Goal: Navigation & Orientation: Find specific page/section

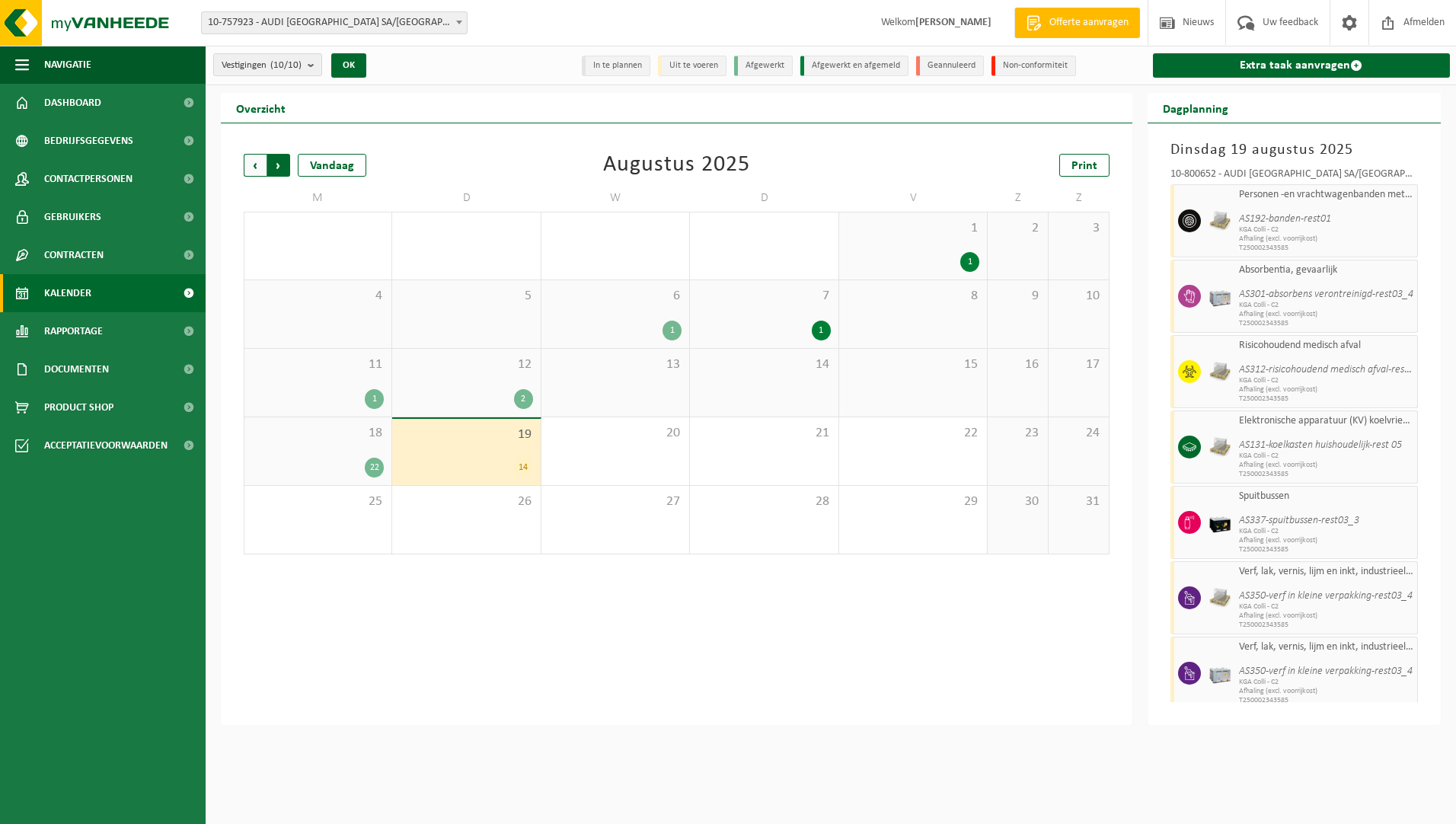
click at [259, 161] on span "Vorige" at bounding box center [255, 164] width 23 height 23
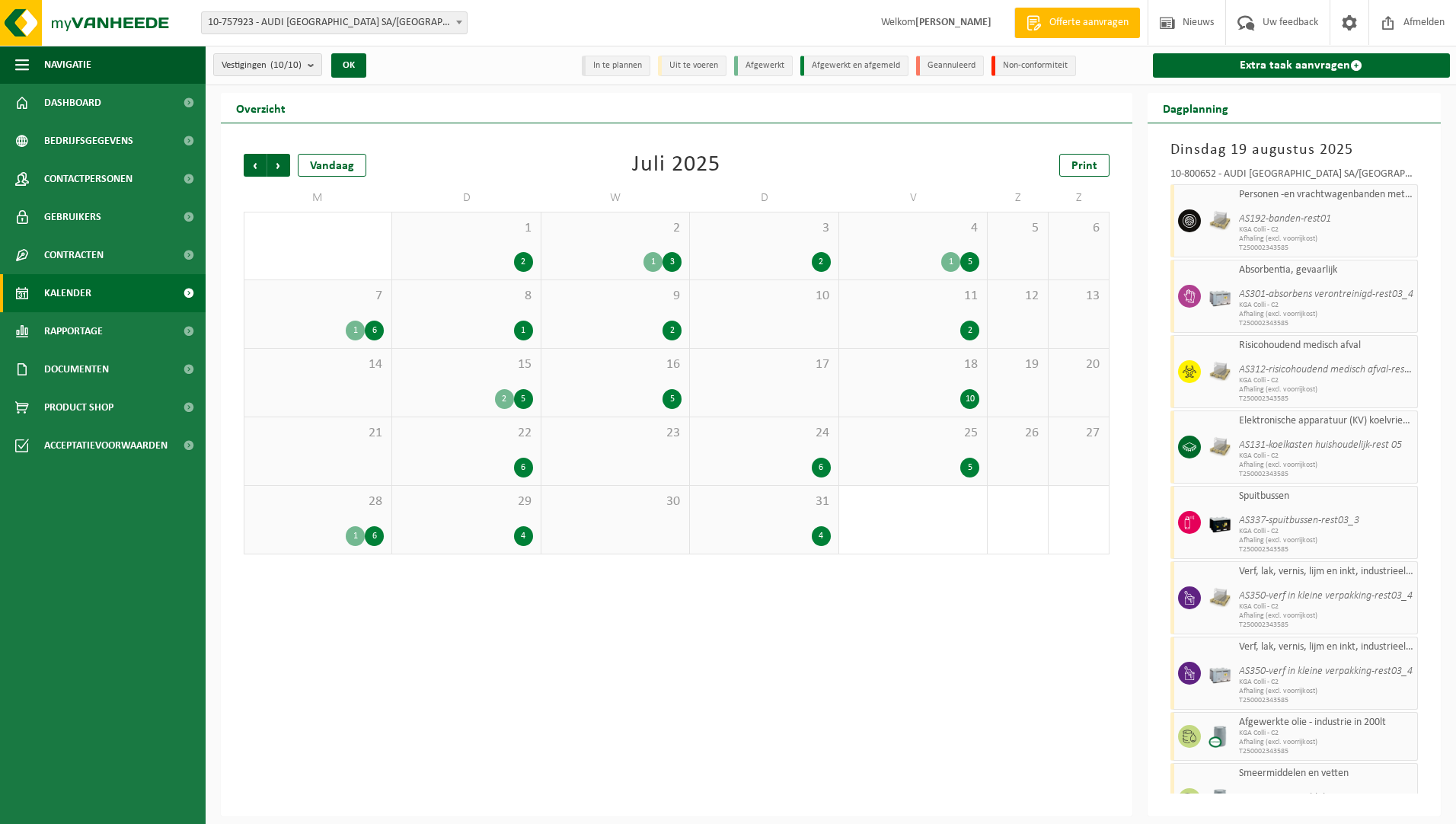
click at [259, 161] on span "Vorige" at bounding box center [255, 164] width 23 height 23
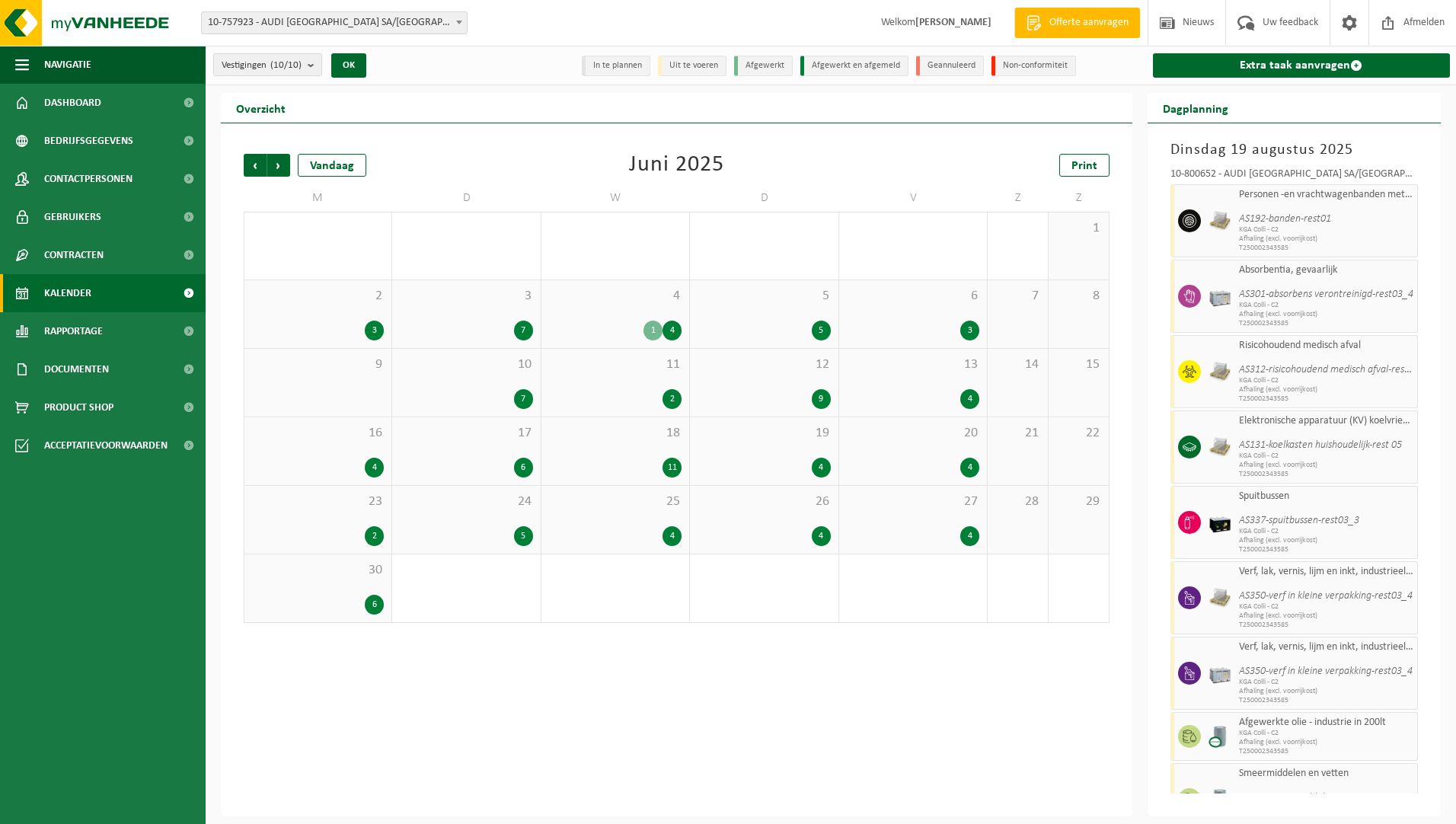
click at [259, 161] on span "Vorige" at bounding box center [255, 164] width 23 height 23
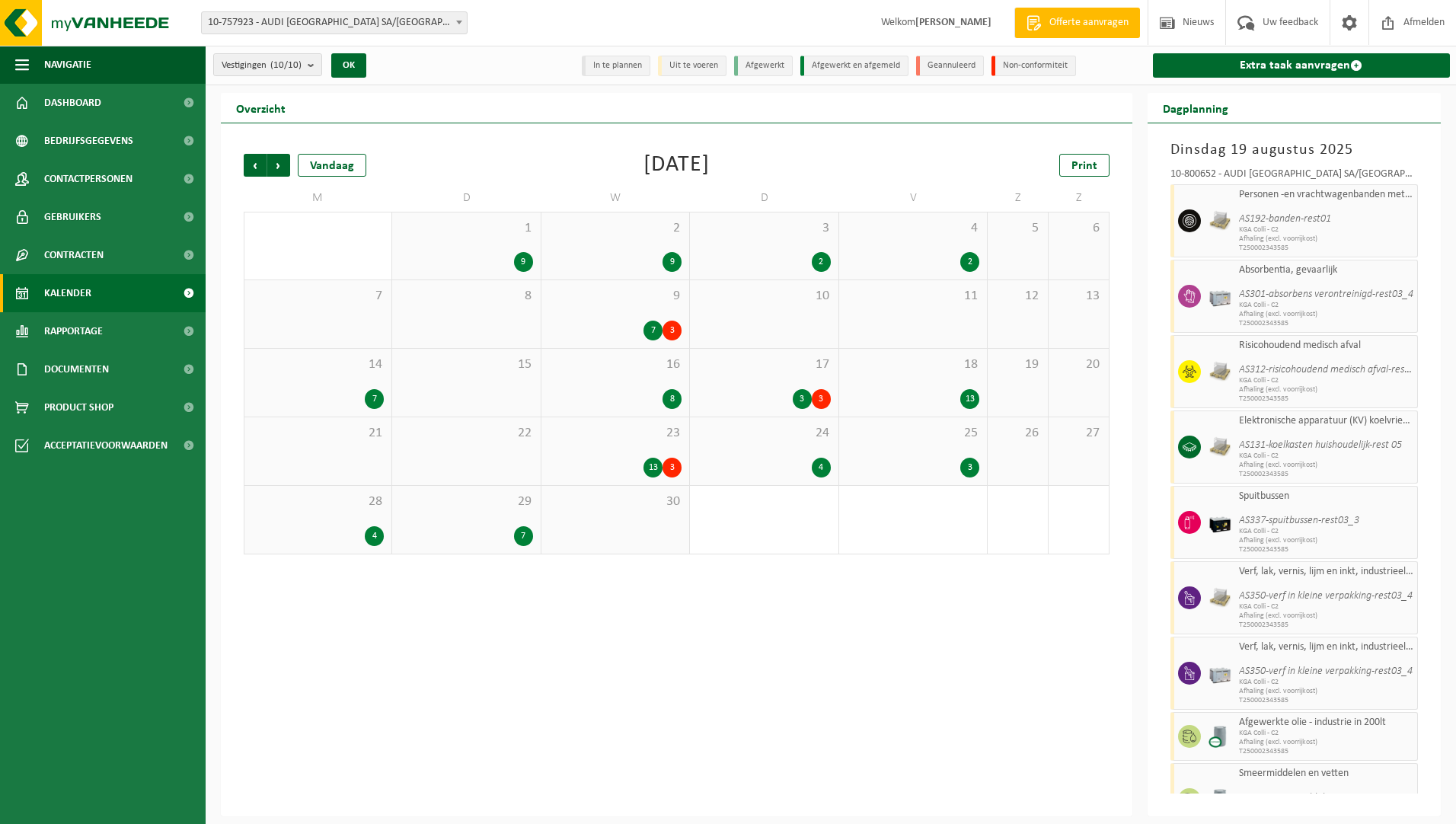
click at [654, 326] on div "7" at bounding box center [652, 331] width 19 height 20
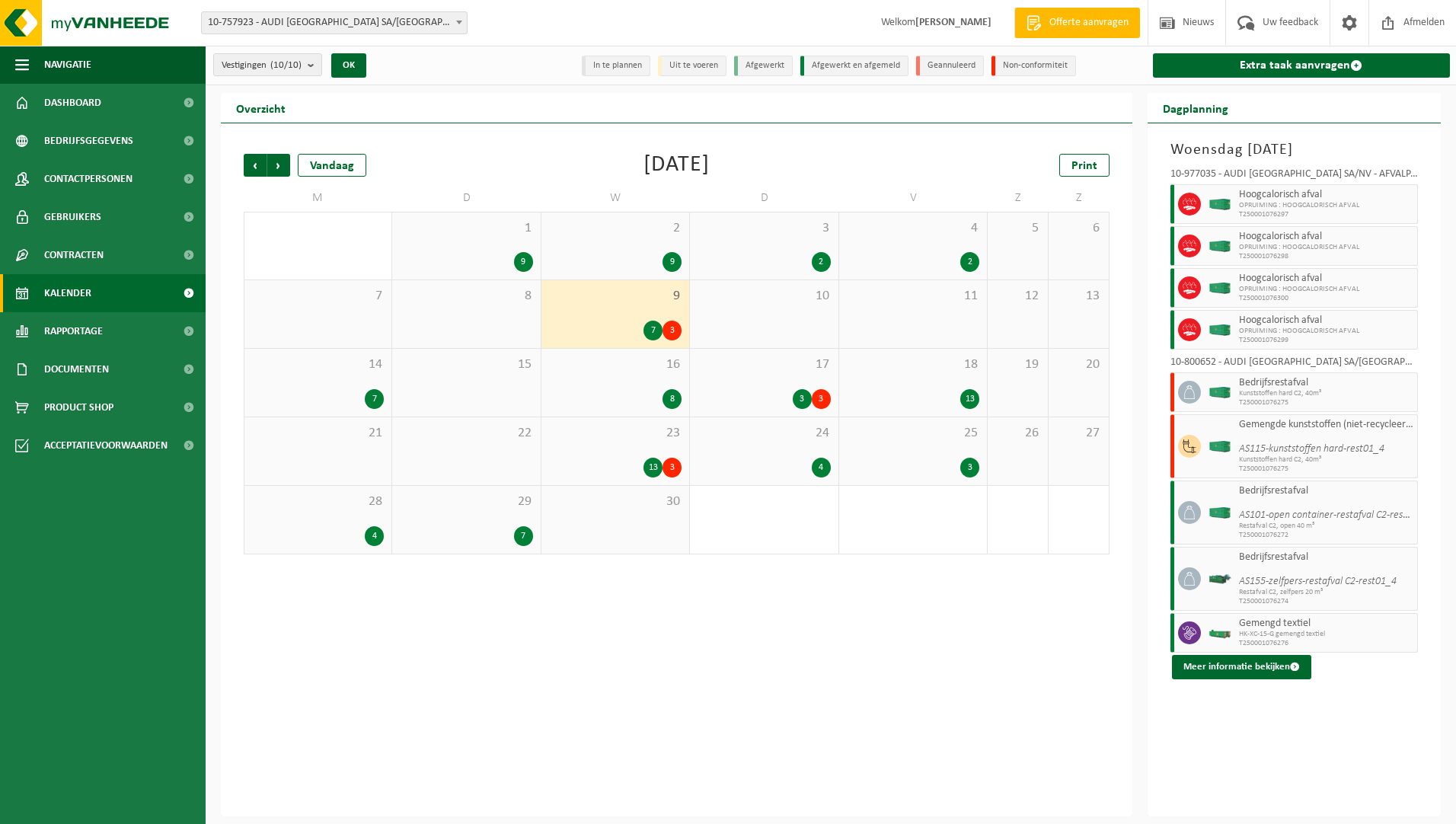
click at [643, 391] on div "8" at bounding box center [615, 399] width 133 height 20
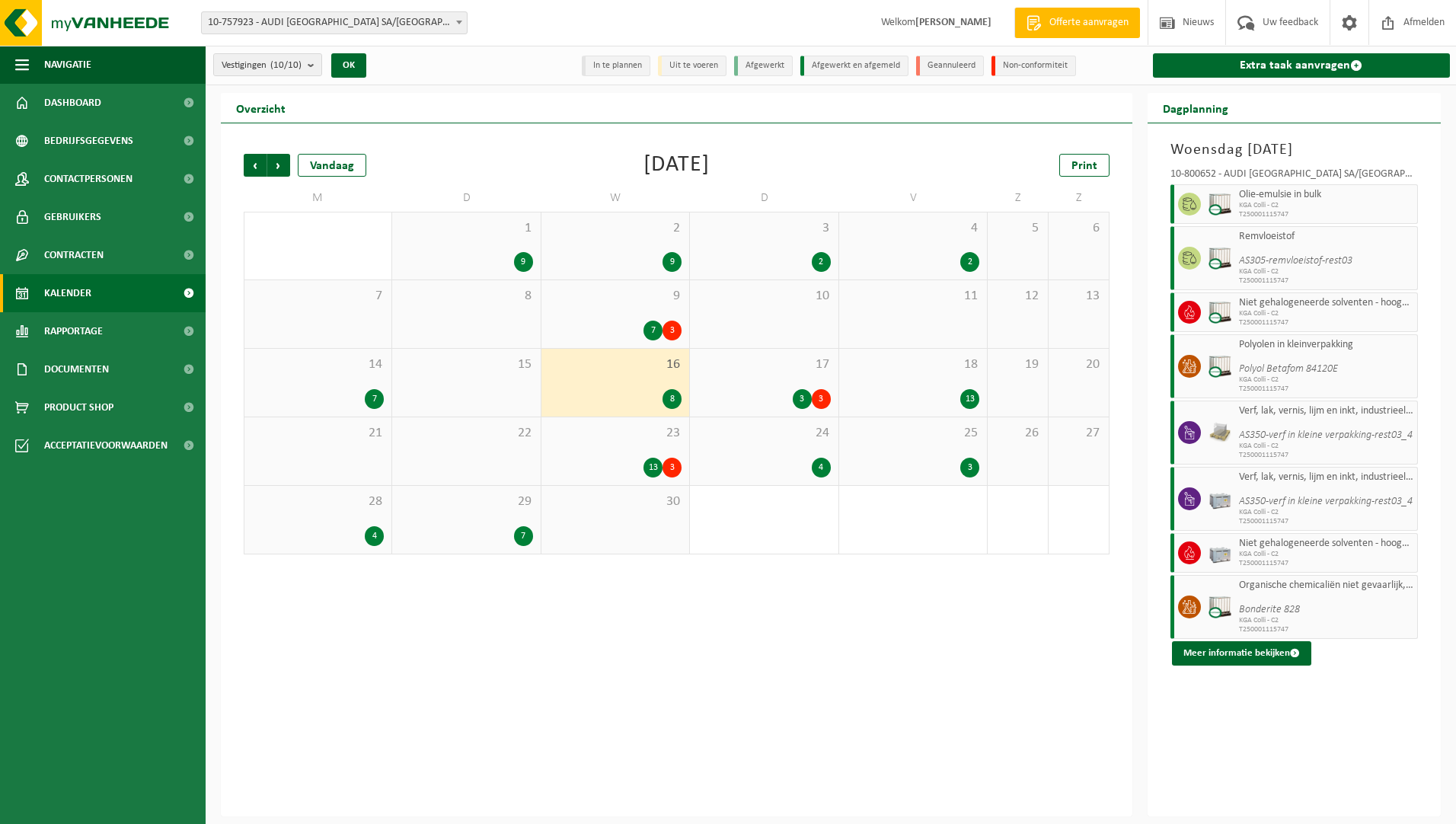
click at [1288, 432] on icon "AS350-verf in kleine verpakking-rest03_4" at bounding box center [1327, 435] width 174 height 12
click at [788, 385] on div "17 3 3" at bounding box center [764, 382] width 148 height 68
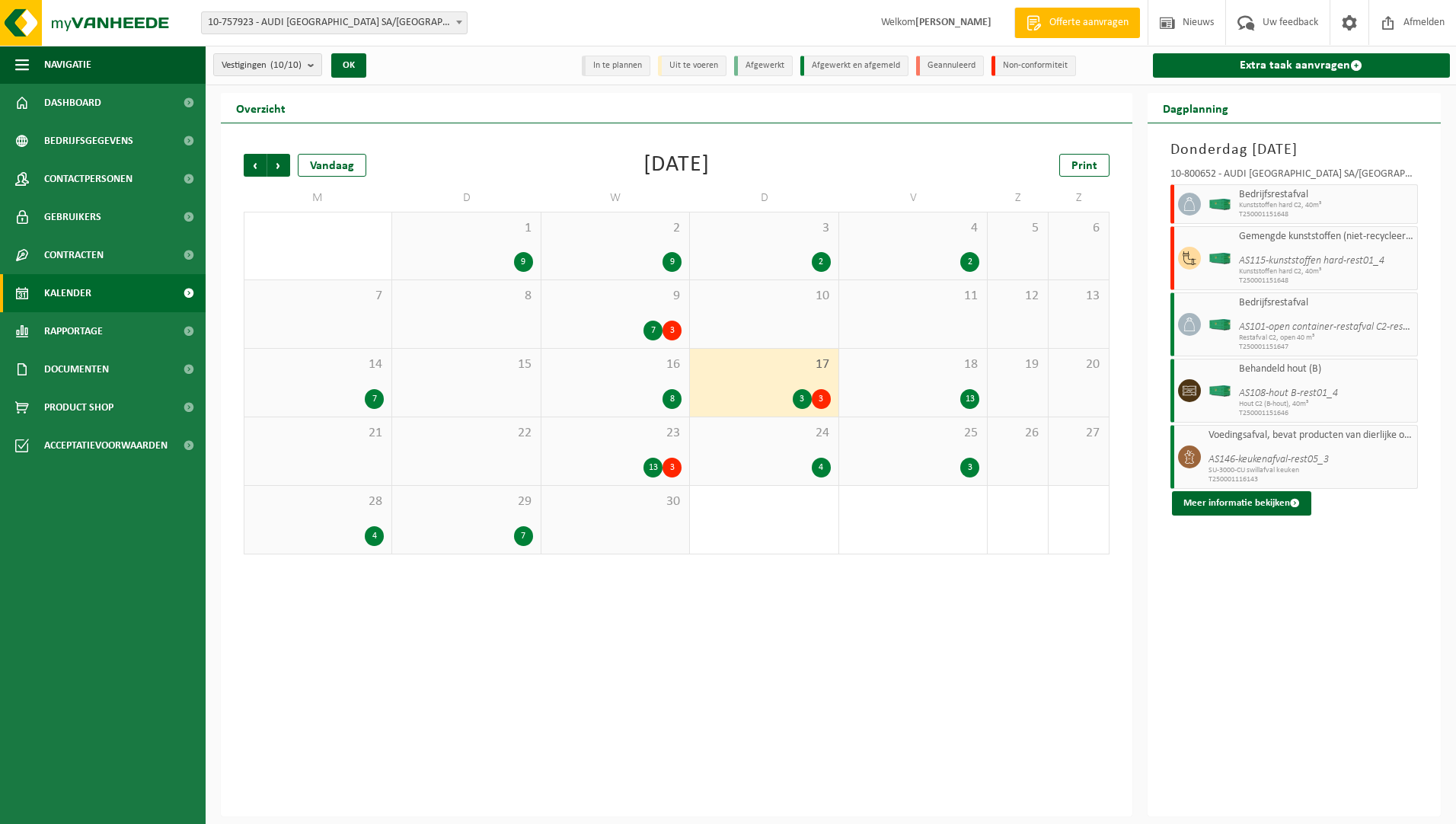
click at [897, 366] on span "18" at bounding box center [913, 365] width 133 height 17
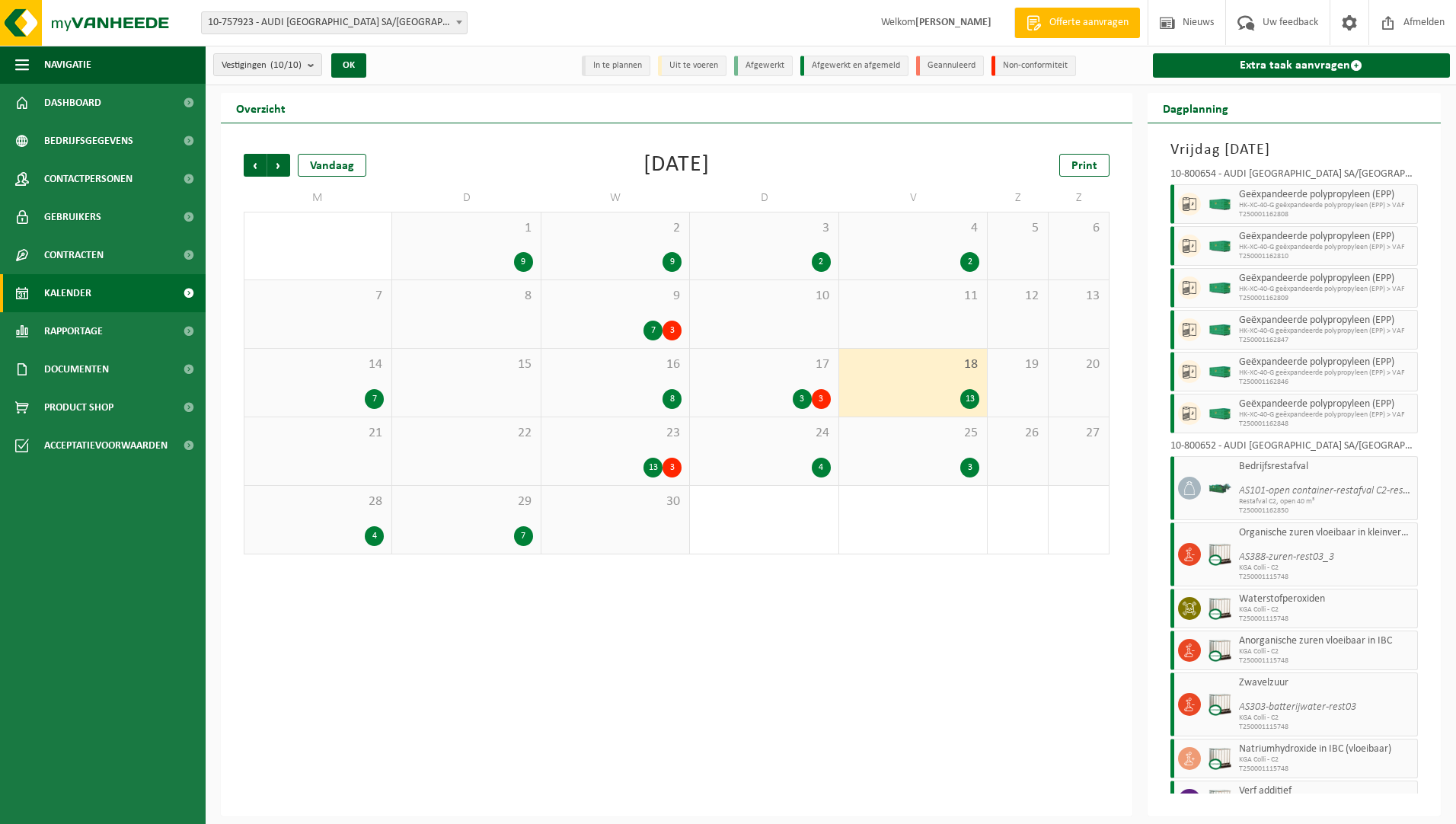
scroll to position [53, 0]
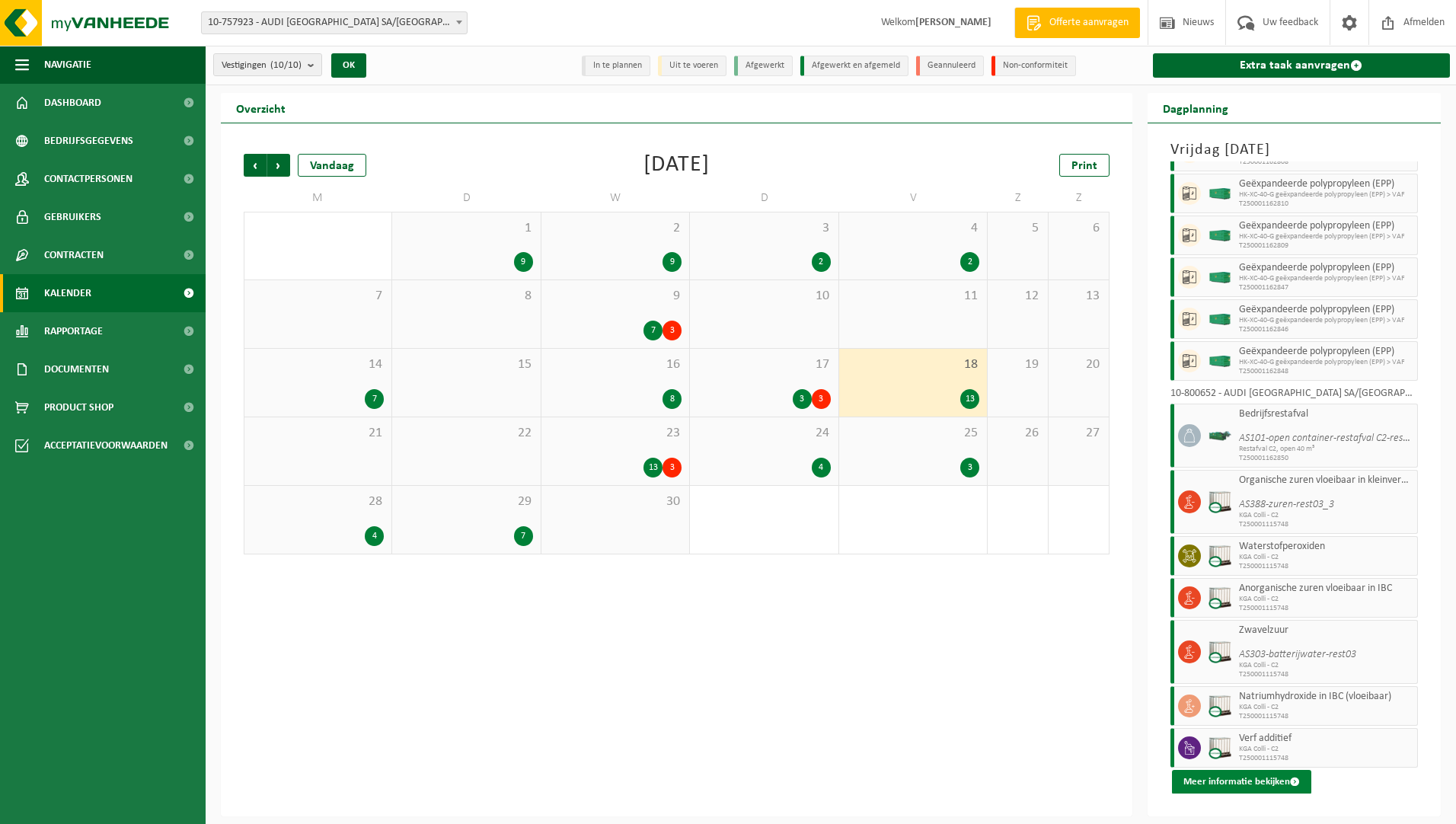
click at [1225, 731] on button "Meer informatie bekijken" at bounding box center [1241, 781] width 140 height 24
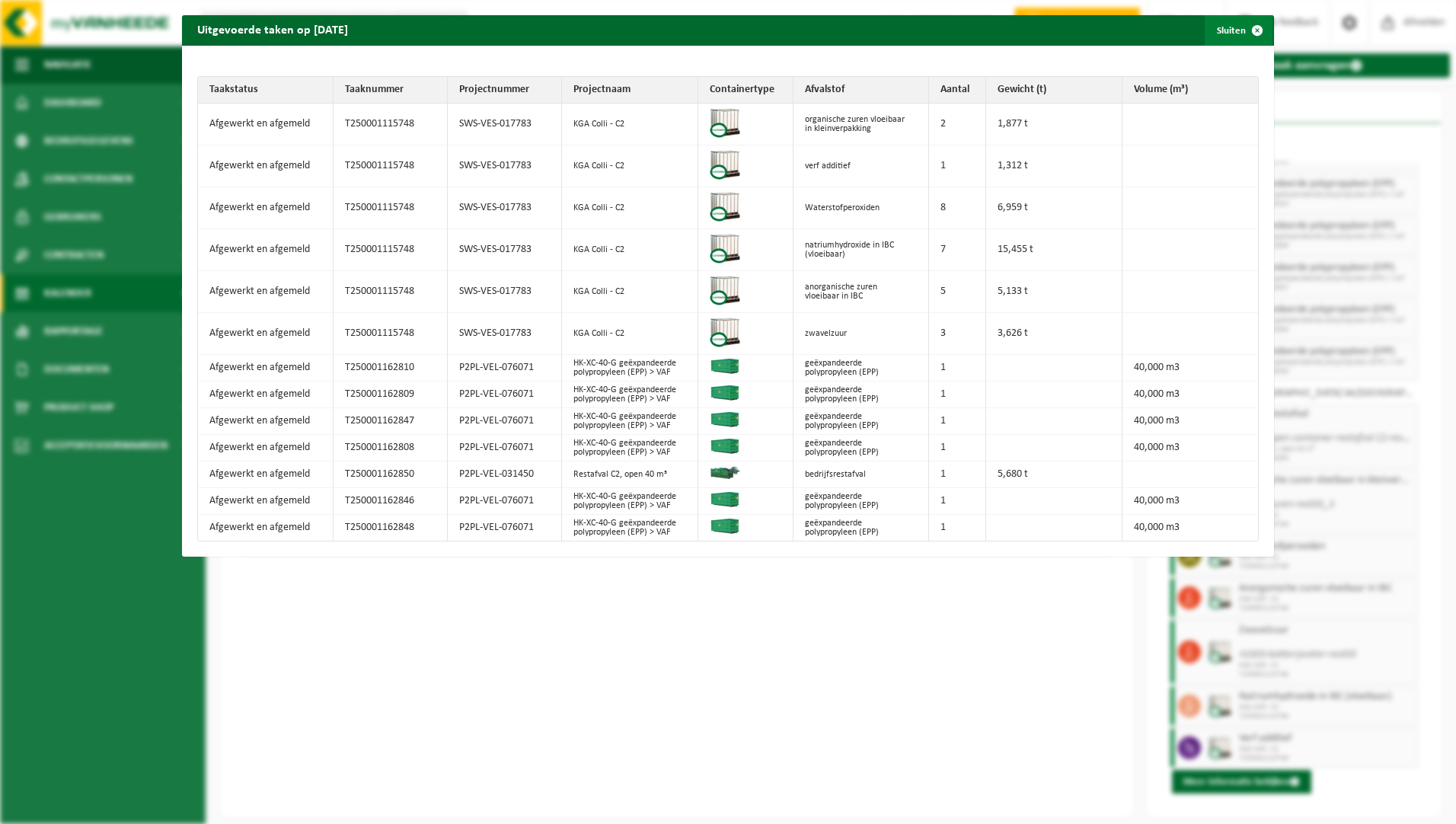
click at [1250, 30] on span "button" at bounding box center [1257, 30] width 30 height 30
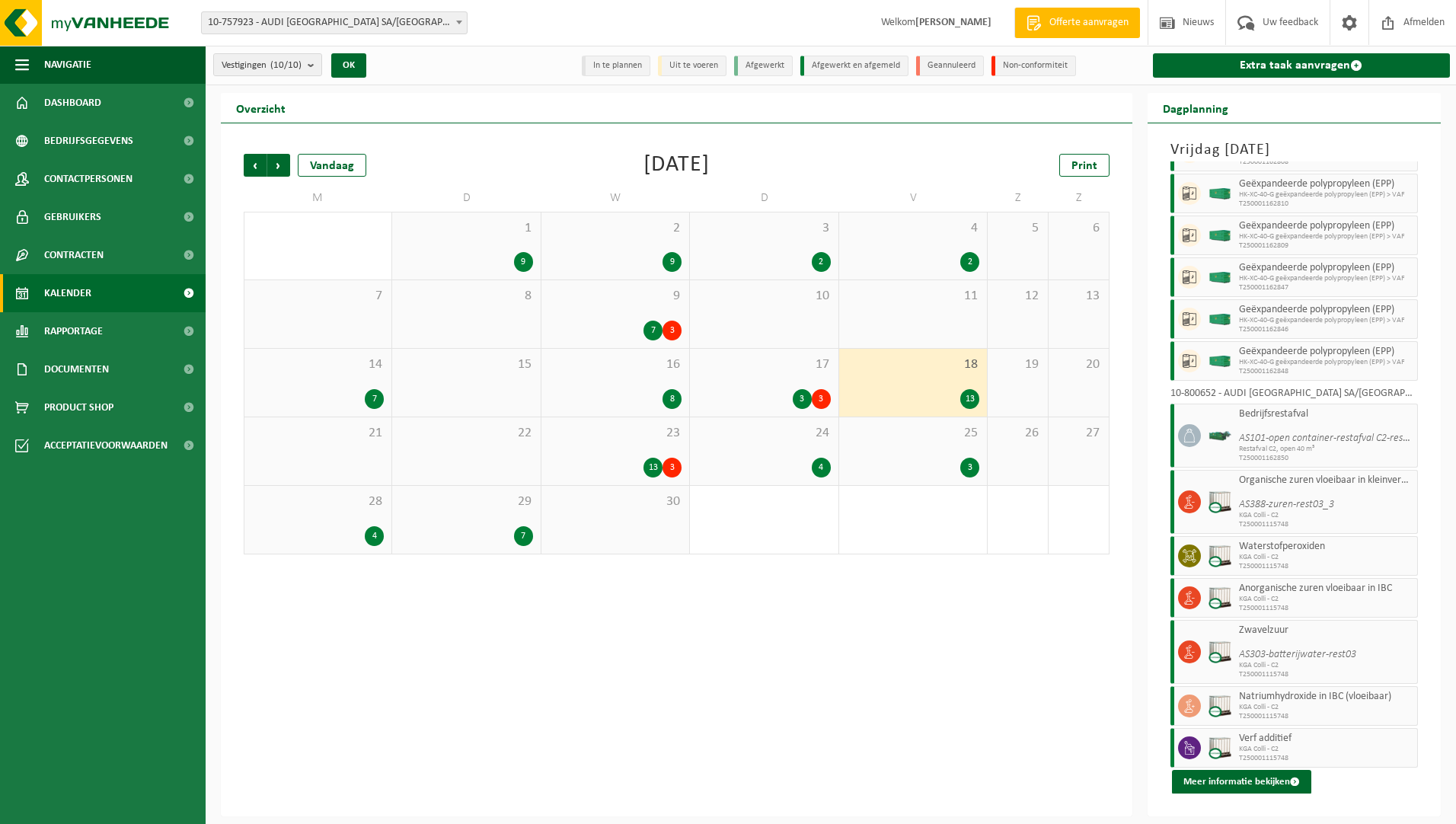
click at [652, 437] on span "23" at bounding box center [615, 433] width 133 height 17
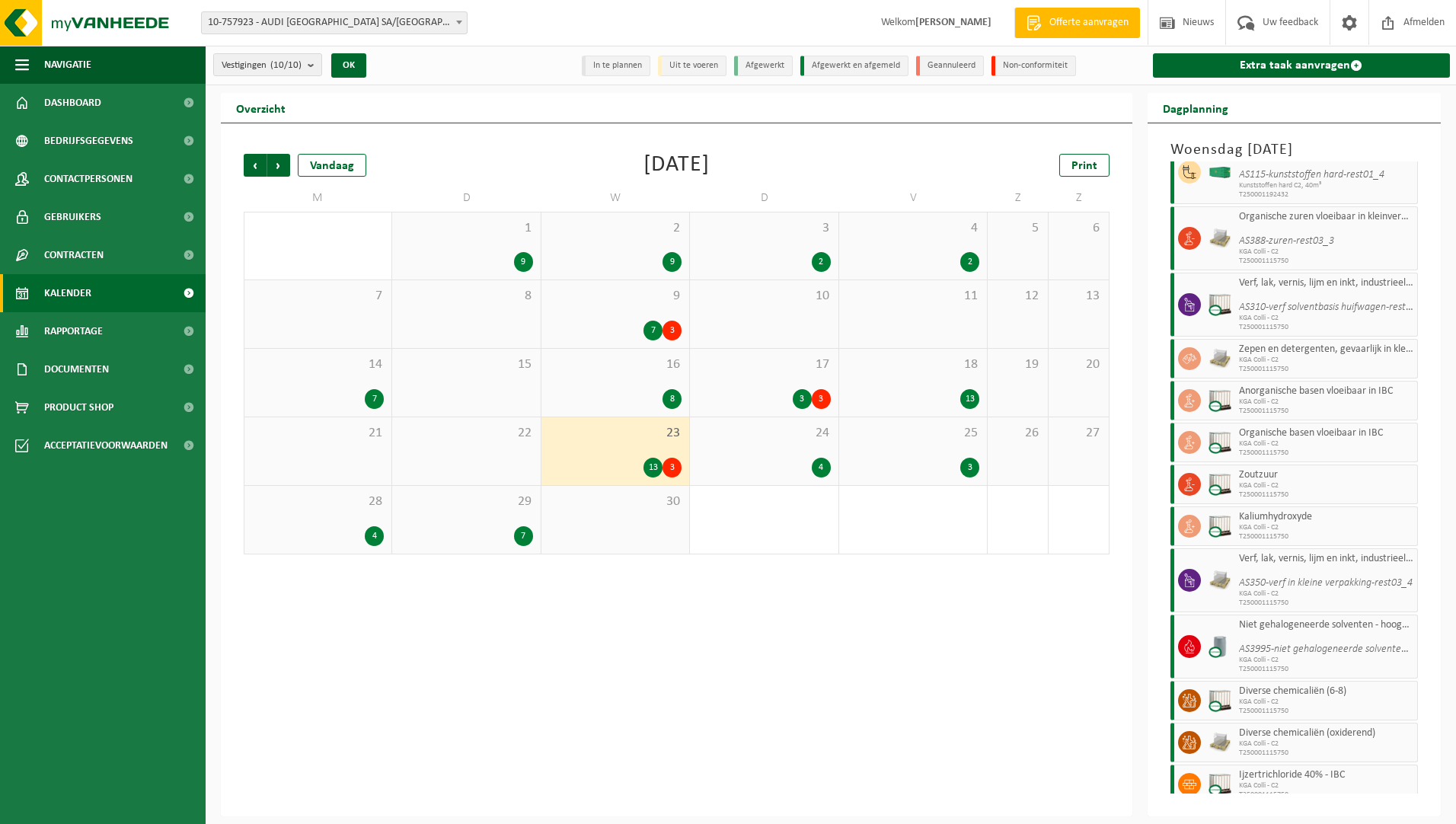
scroll to position [189, 0]
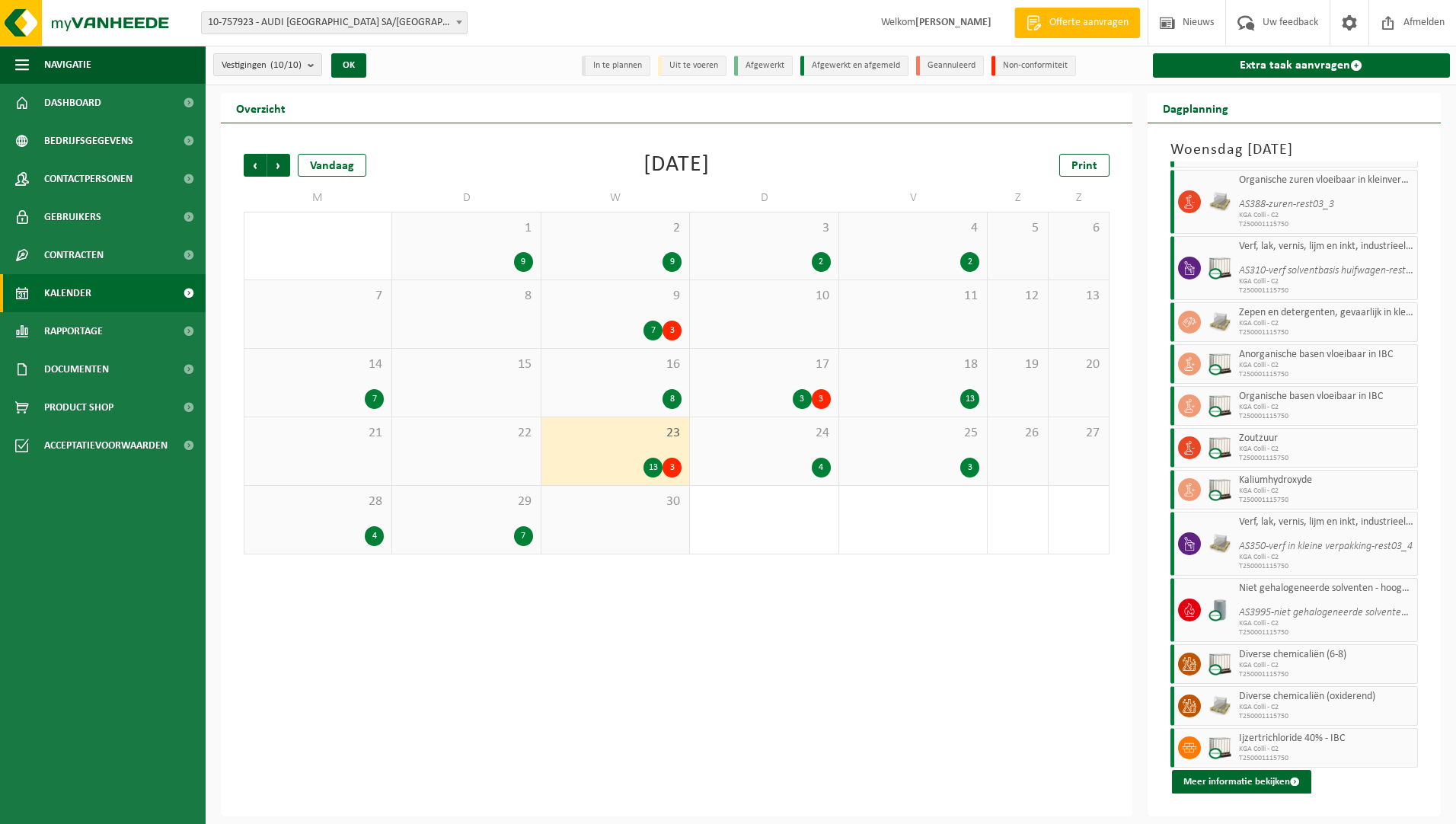
click at [1317, 407] on span "KGA Colli - C2" at bounding box center [1327, 407] width 175 height 9
click at [1305, 492] on span "KGA Colli - C2" at bounding box center [1327, 491] width 175 height 9
click at [780, 447] on div "24 4" at bounding box center [764, 451] width 148 height 68
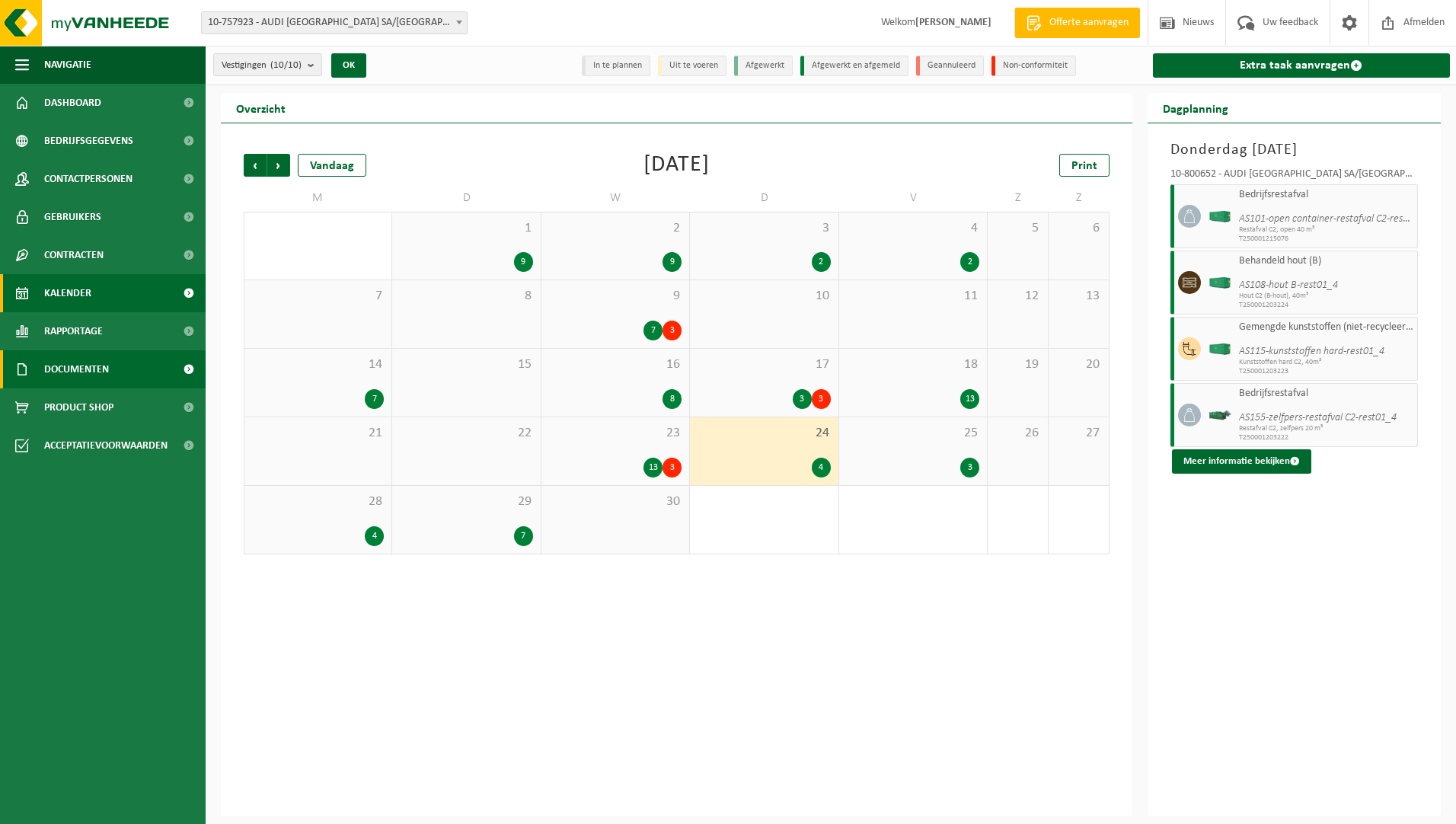
click at [89, 367] on span "Documenten" at bounding box center [77, 369] width 65 height 38
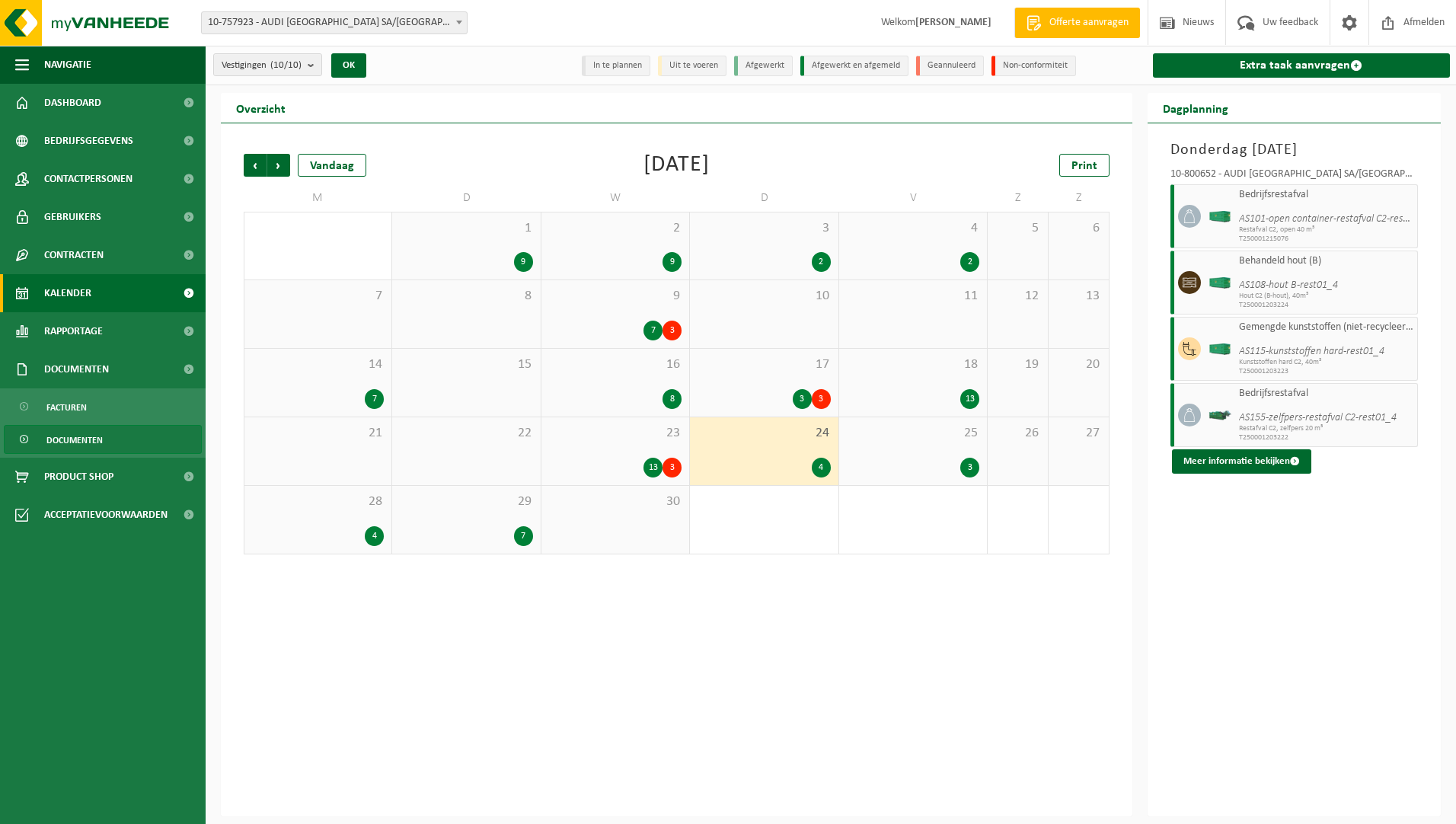
click at [79, 437] on span "Documenten" at bounding box center [74, 440] width 56 height 29
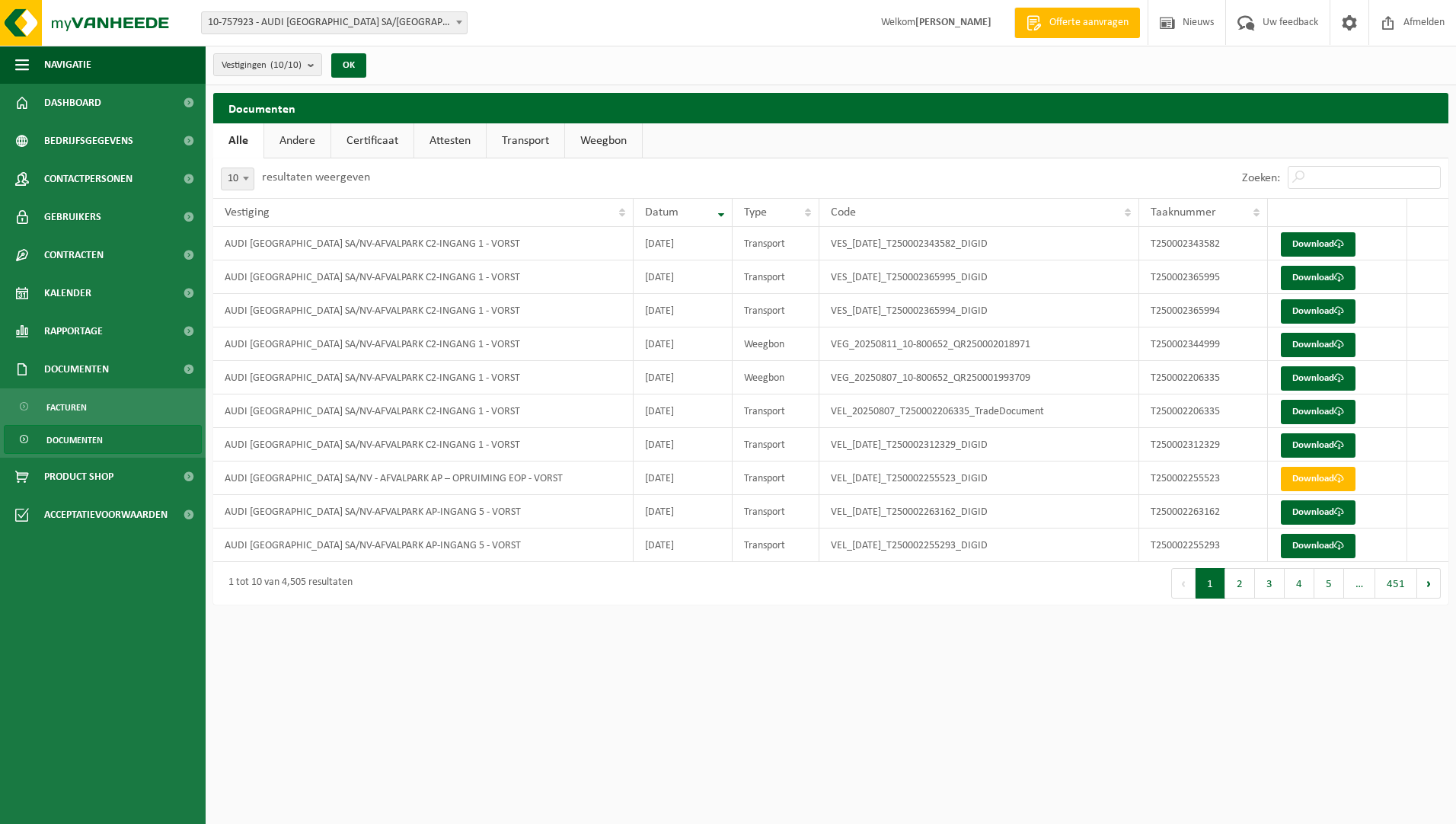
click at [303, 138] on link "Andere" at bounding box center [297, 141] width 66 height 35
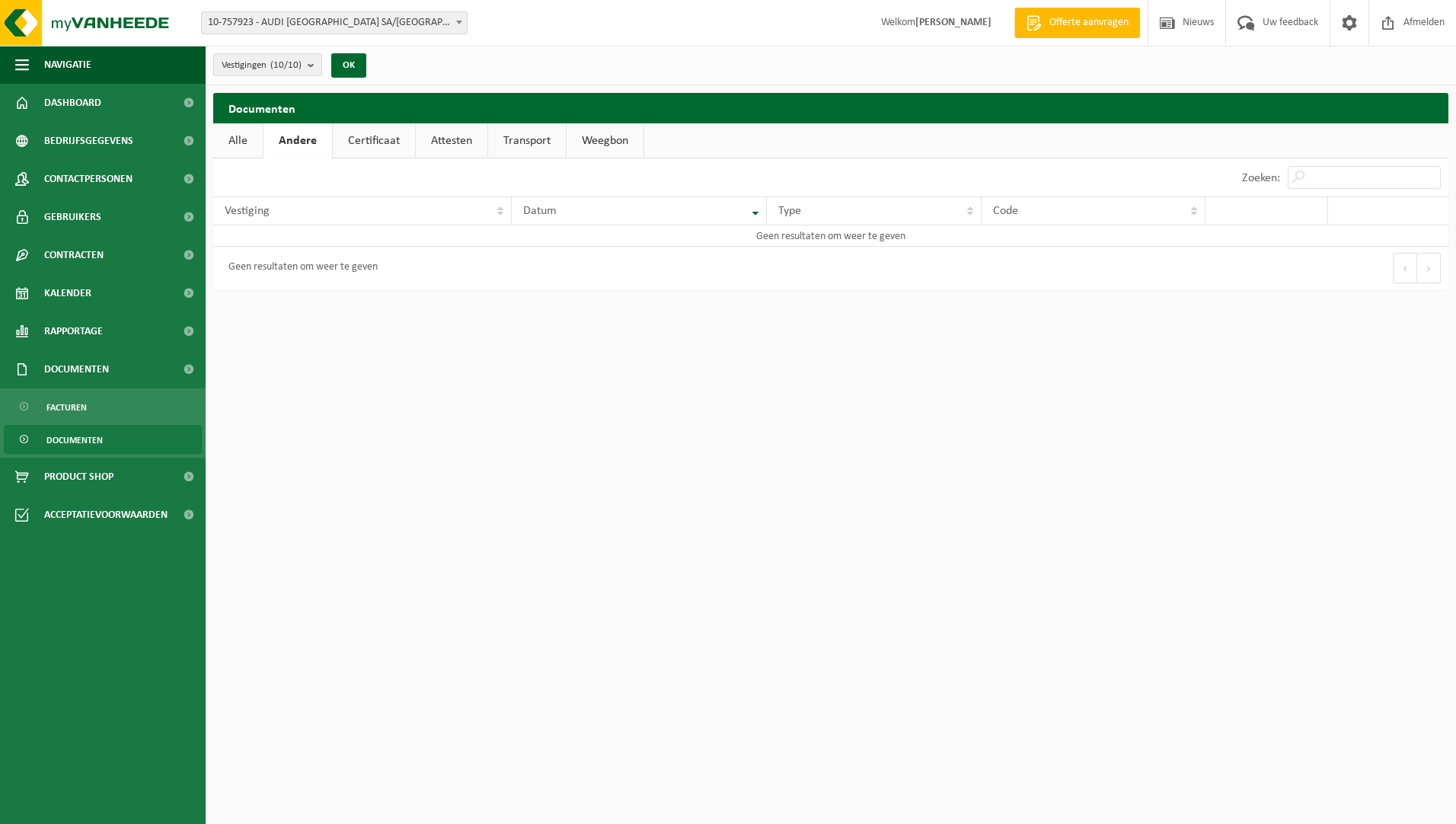
click at [370, 142] on link "Certificaat" at bounding box center [373, 141] width 82 height 35
click at [449, 149] on link "Attesten" at bounding box center [450, 141] width 72 height 35
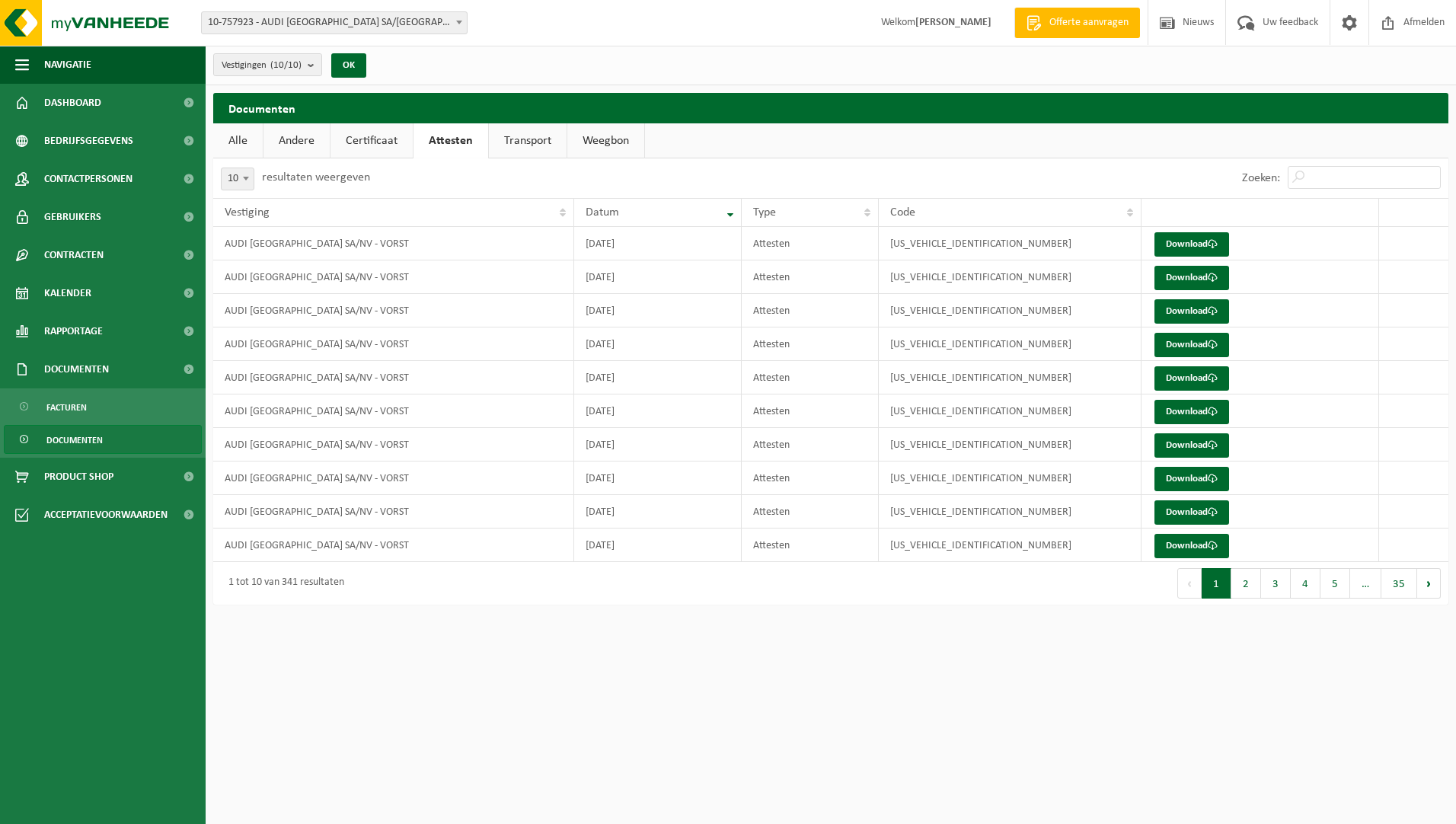
click at [542, 139] on link "Transport" at bounding box center [527, 141] width 78 height 35
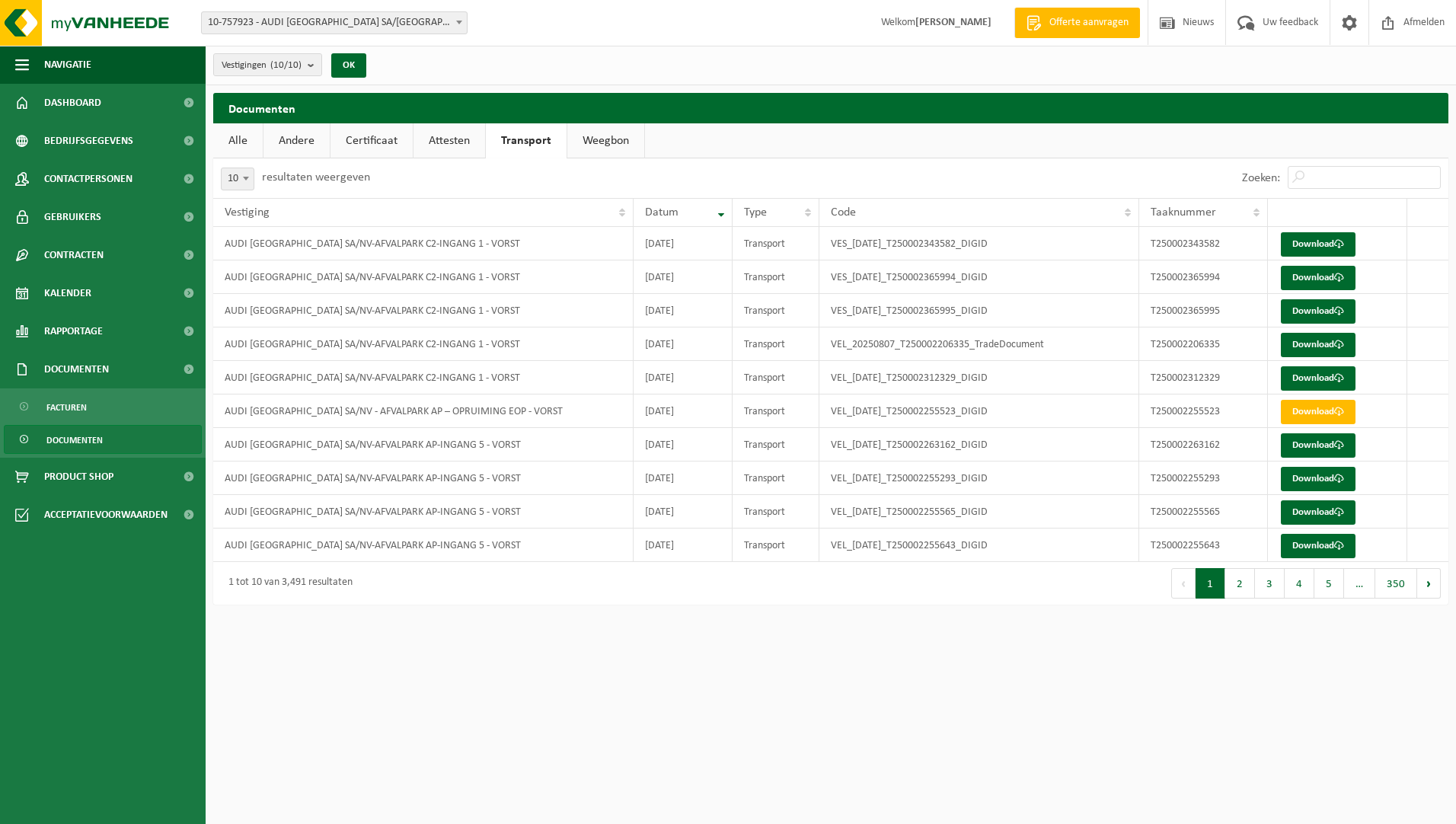
click at [600, 142] on link "Weegbon" at bounding box center [606, 141] width 77 height 35
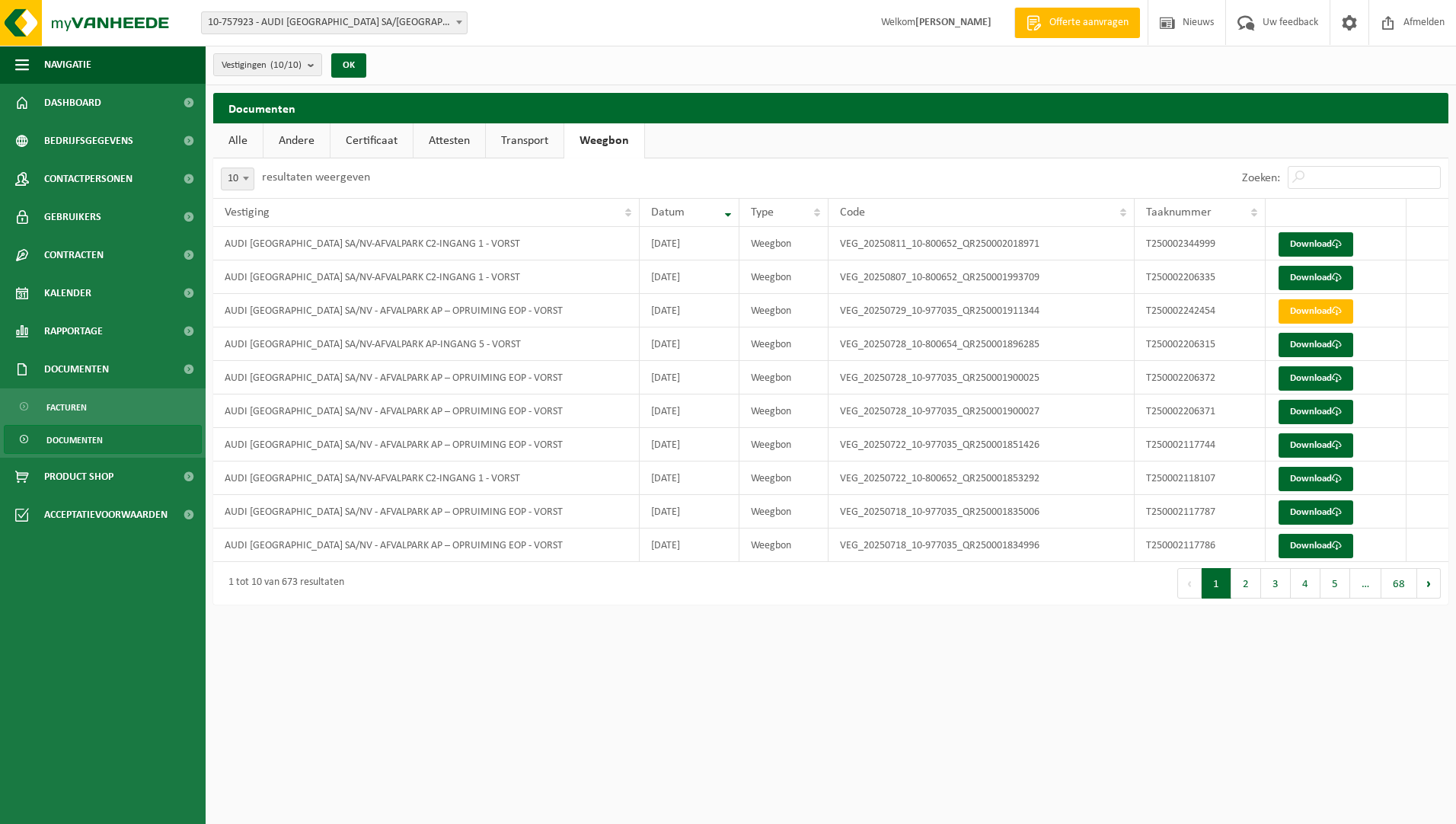
click at [79, 432] on span "Documenten" at bounding box center [74, 440] width 56 height 29
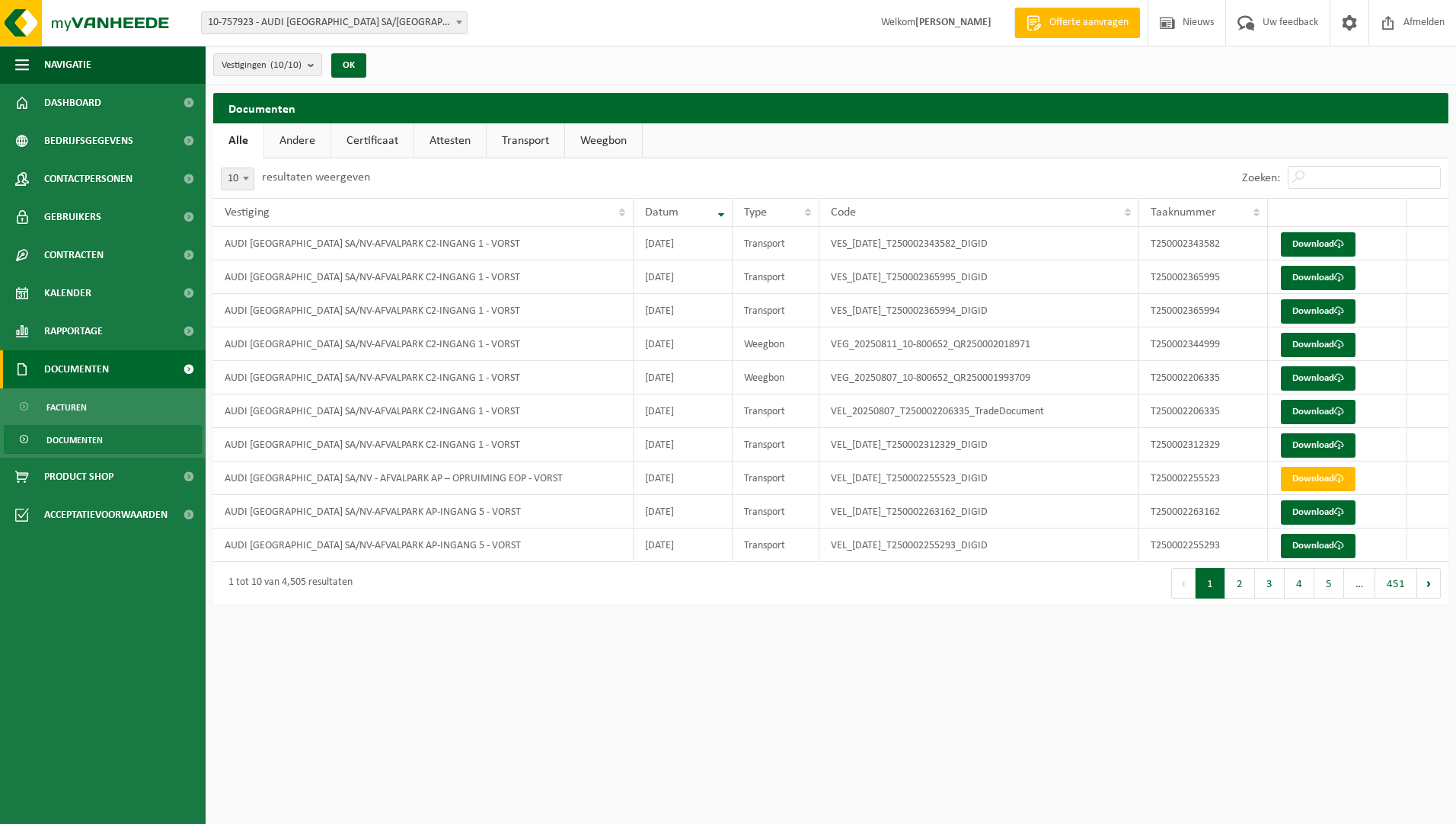
click at [99, 387] on span "Documenten" at bounding box center [77, 369] width 65 height 38
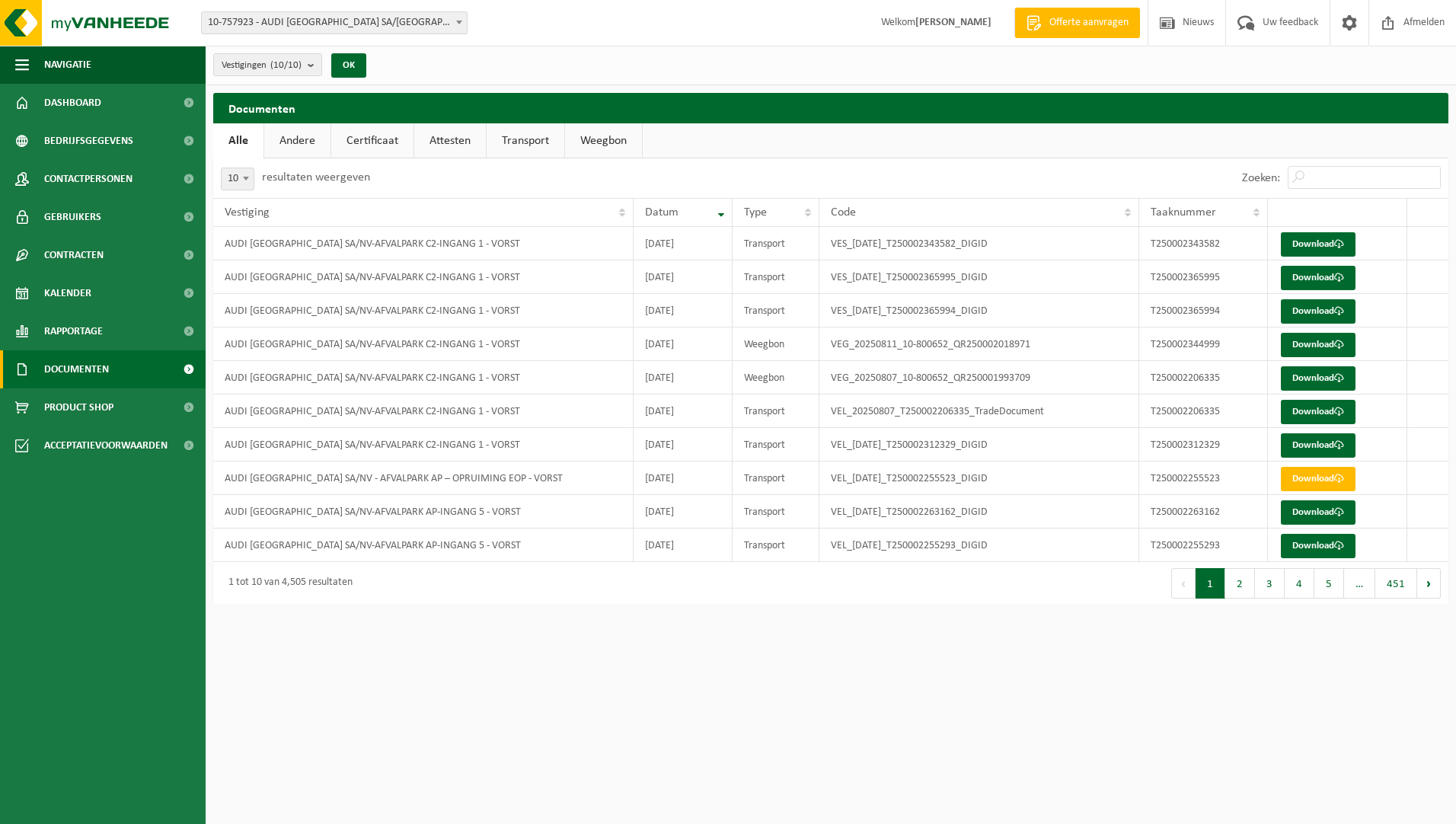
click at [100, 376] on span "Documenten" at bounding box center [77, 369] width 65 height 38
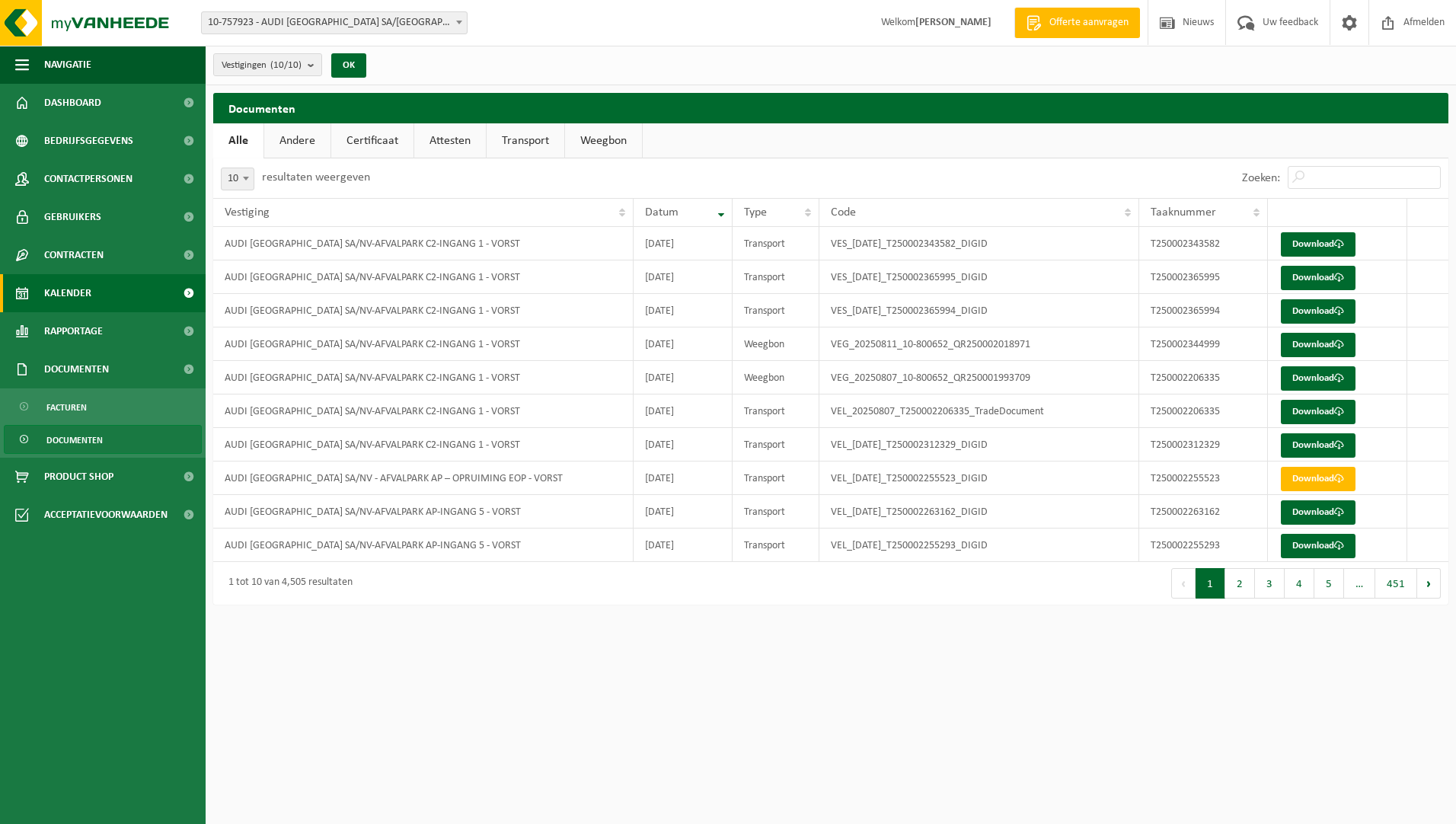
click at [99, 284] on link "Kalender" at bounding box center [103, 293] width 205 height 38
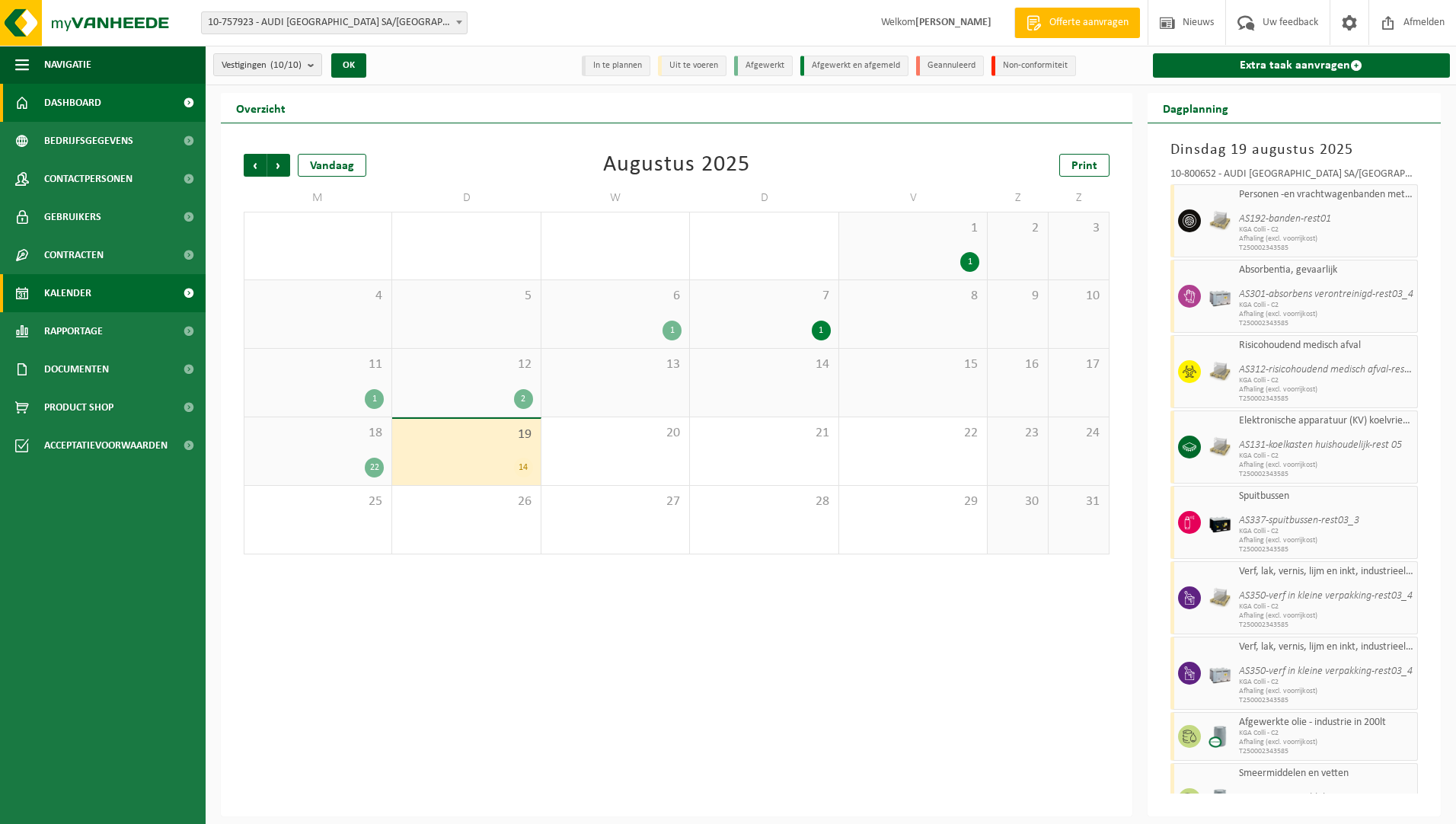
click at [104, 95] on link "Dashboard" at bounding box center [103, 103] width 205 height 38
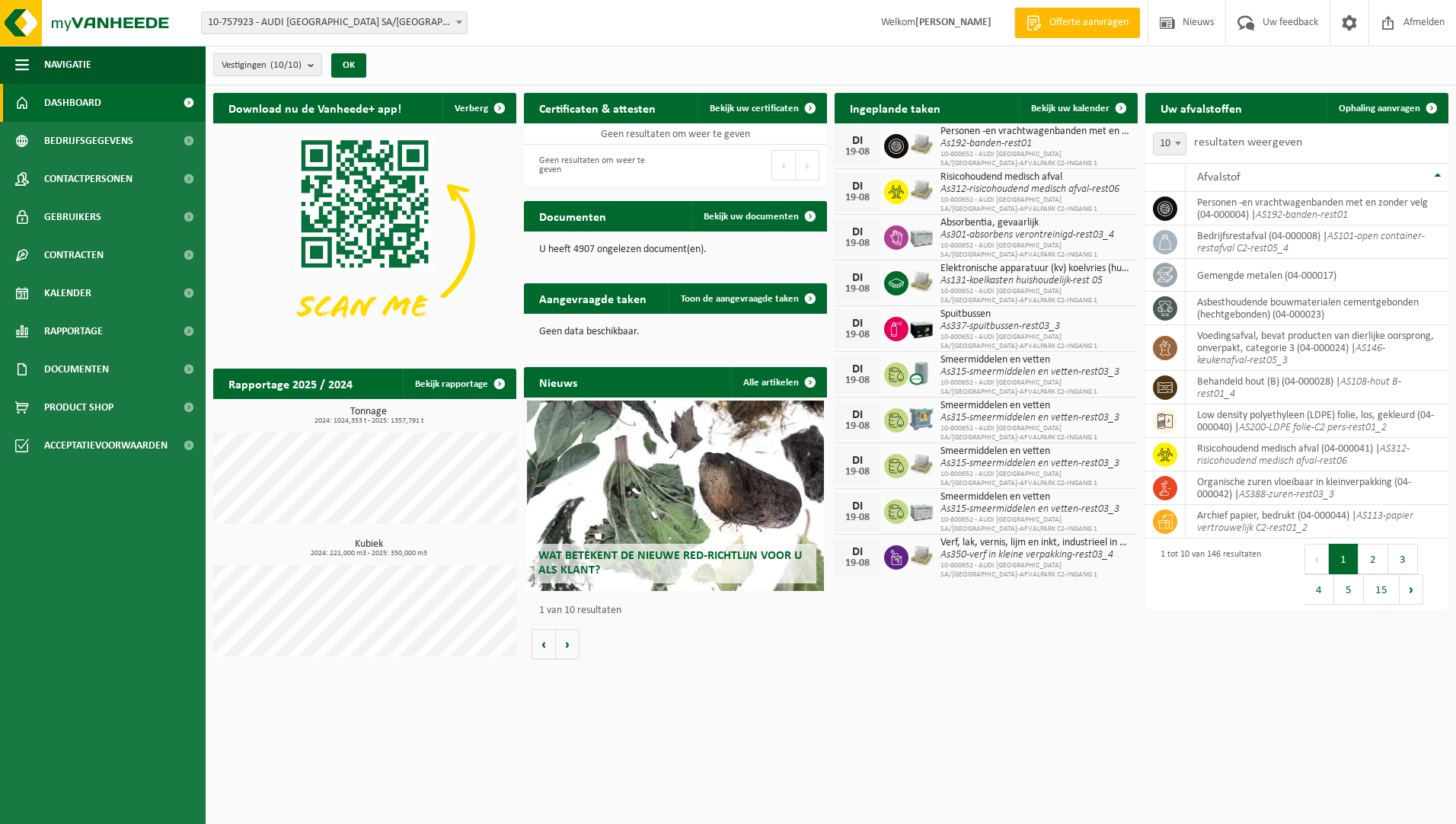
click at [185, 101] on span at bounding box center [188, 103] width 34 height 38
click at [88, 136] on span "Bedrijfsgegevens" at bounding box center [89, 141] width 89 height 38
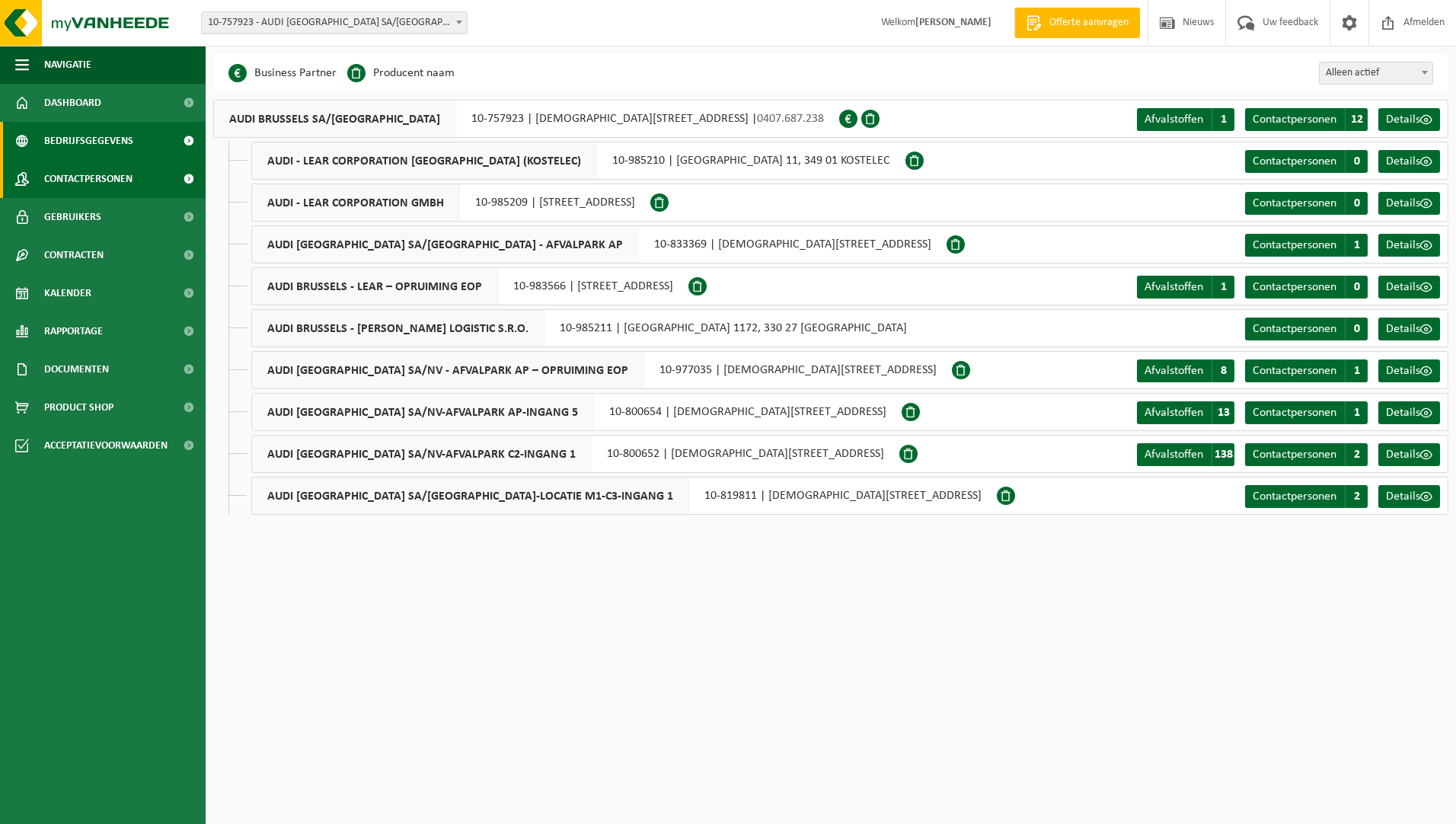
click at [94, 184] on span "Contactpersonen" at bounding box center [89, 179] width 89 height 38
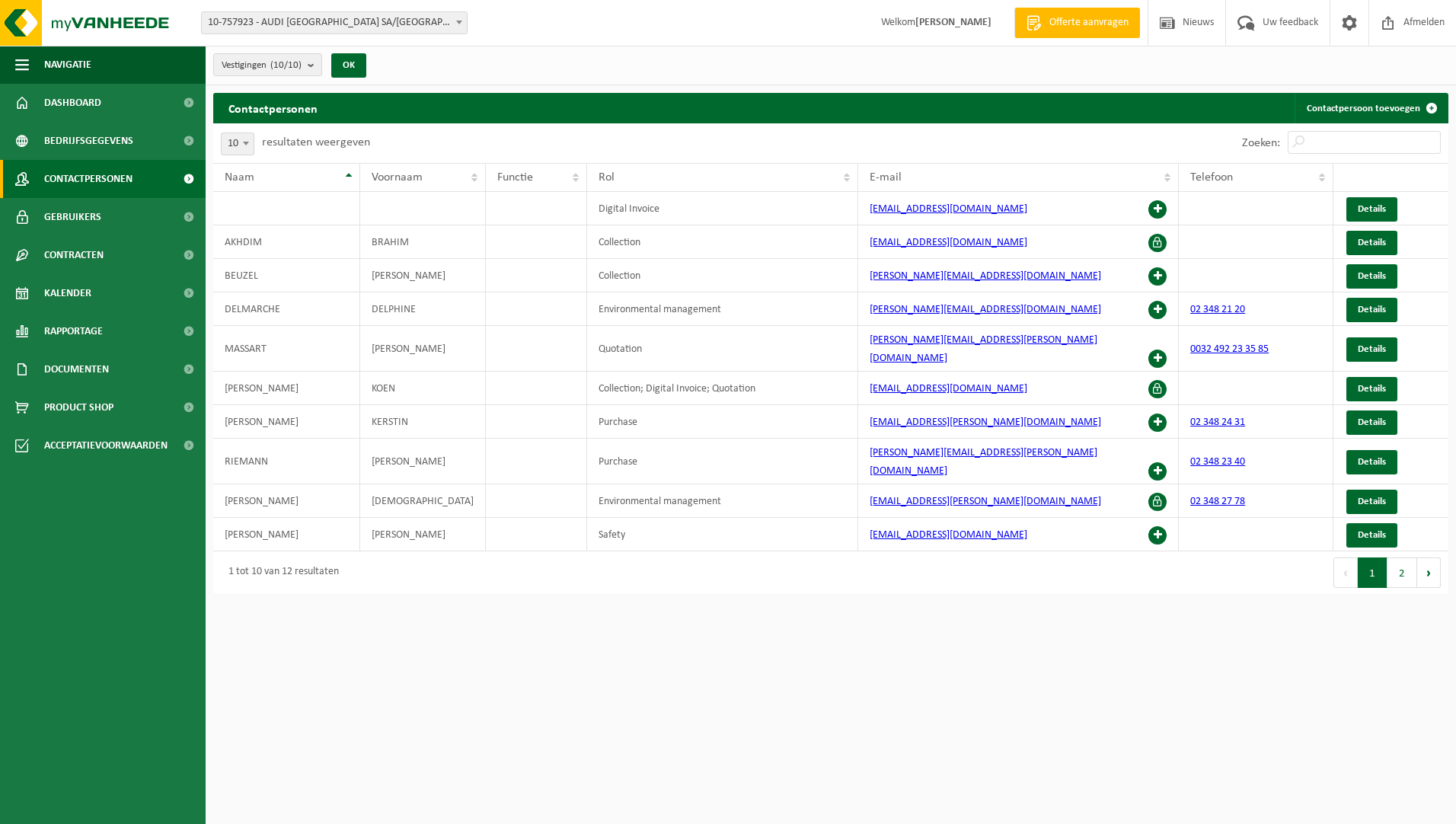
click at [83, 213] on span "Gebruikers" at bounding box center [73, 217] width 57 height 38
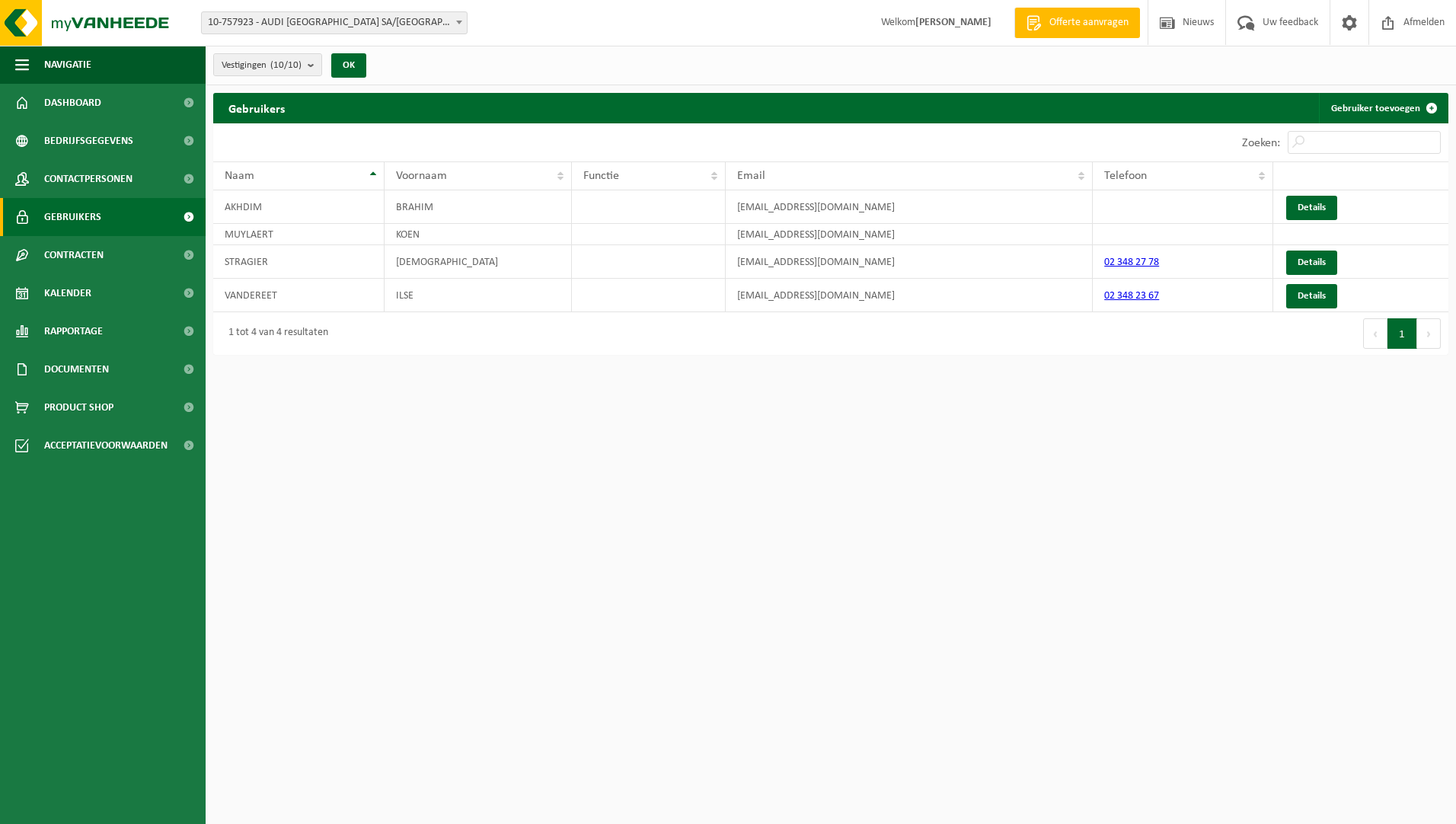
click at [74, 255] on span "Contracten" at bounding box center [74, 255] width 59 height 38
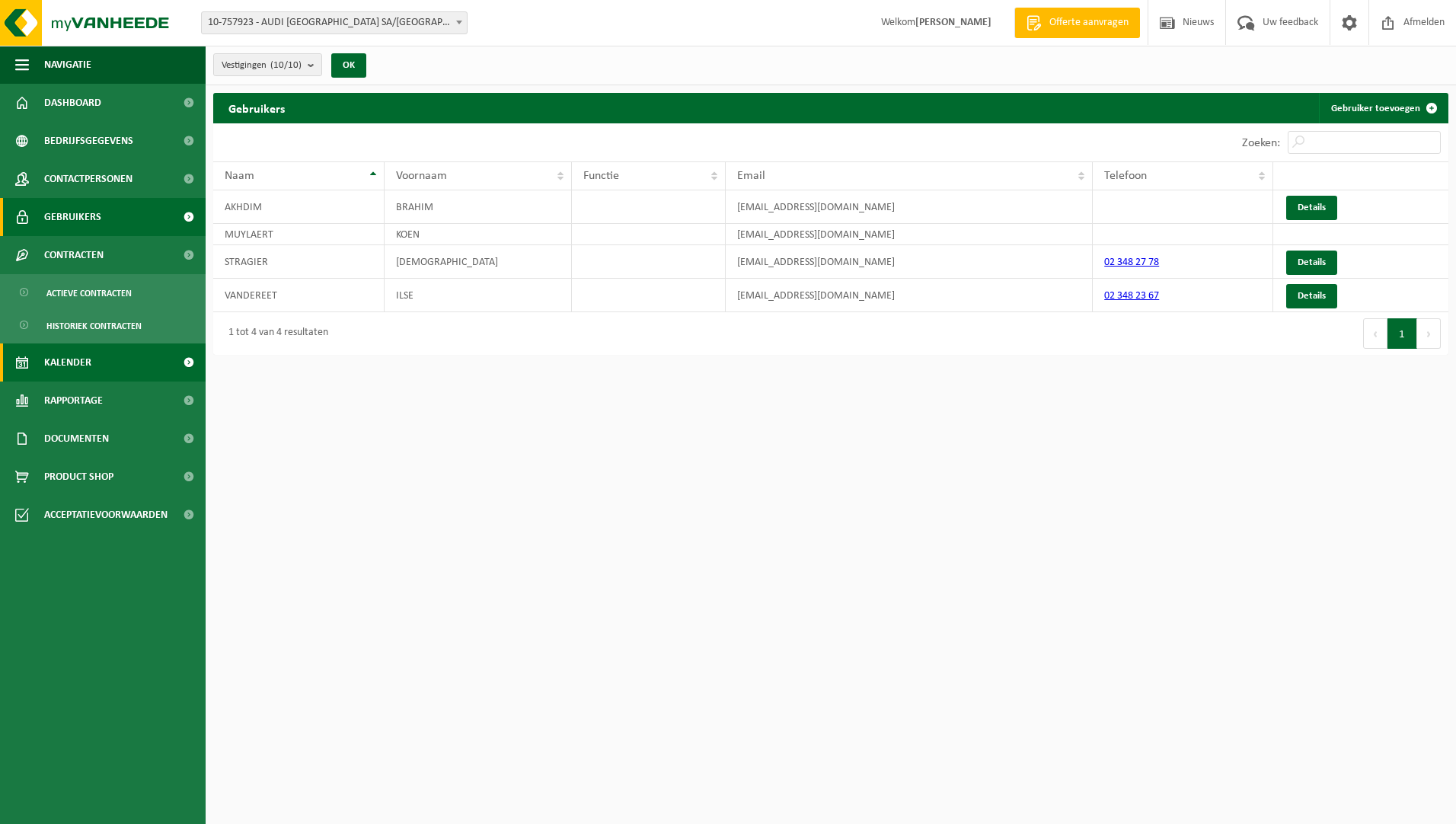
click at [188, 366] on span at bounding box center [188, 362] width 34 height 38
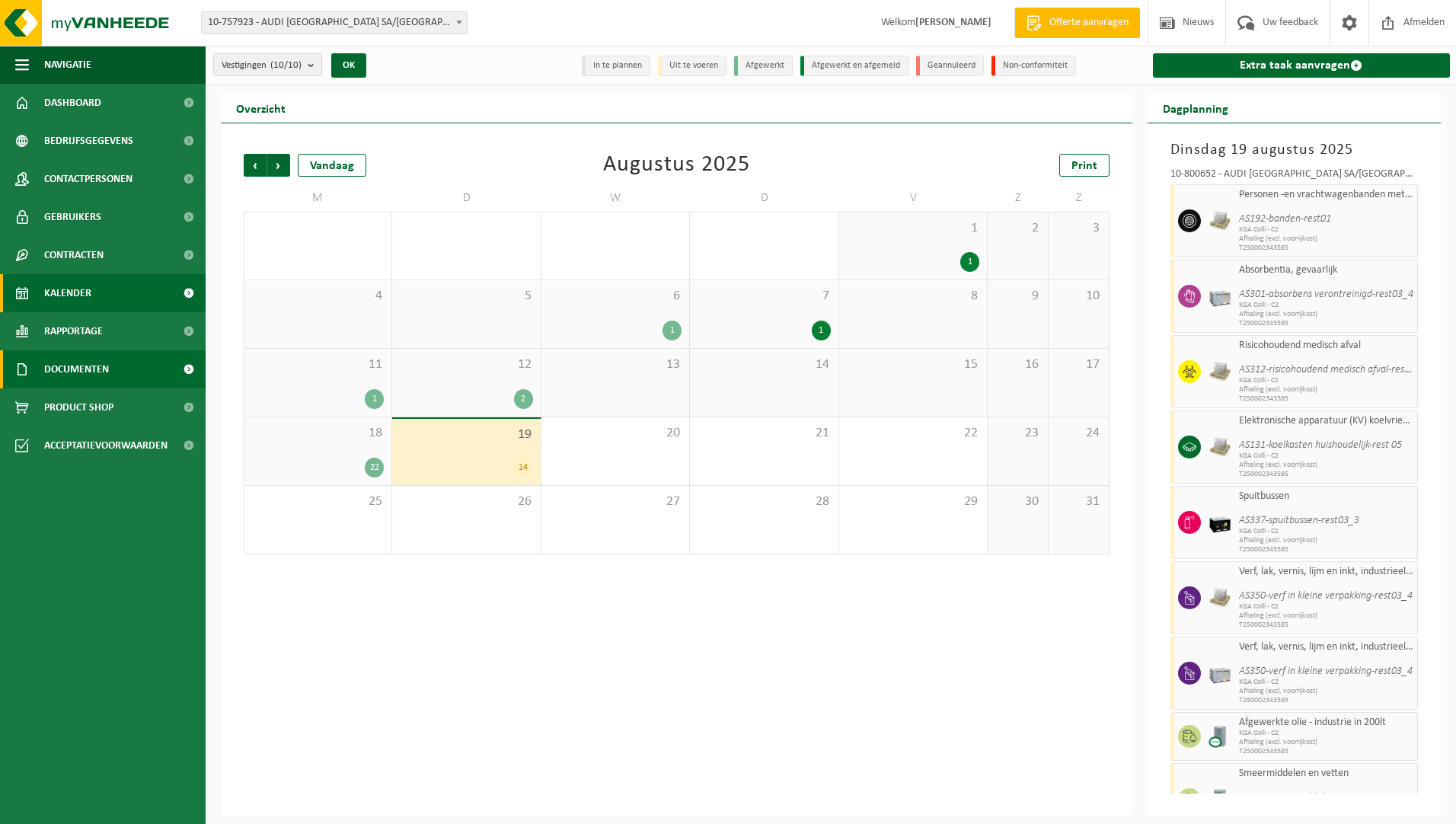
click at [192, 368] on span at bounding box center [188, 369] width 34 height 38
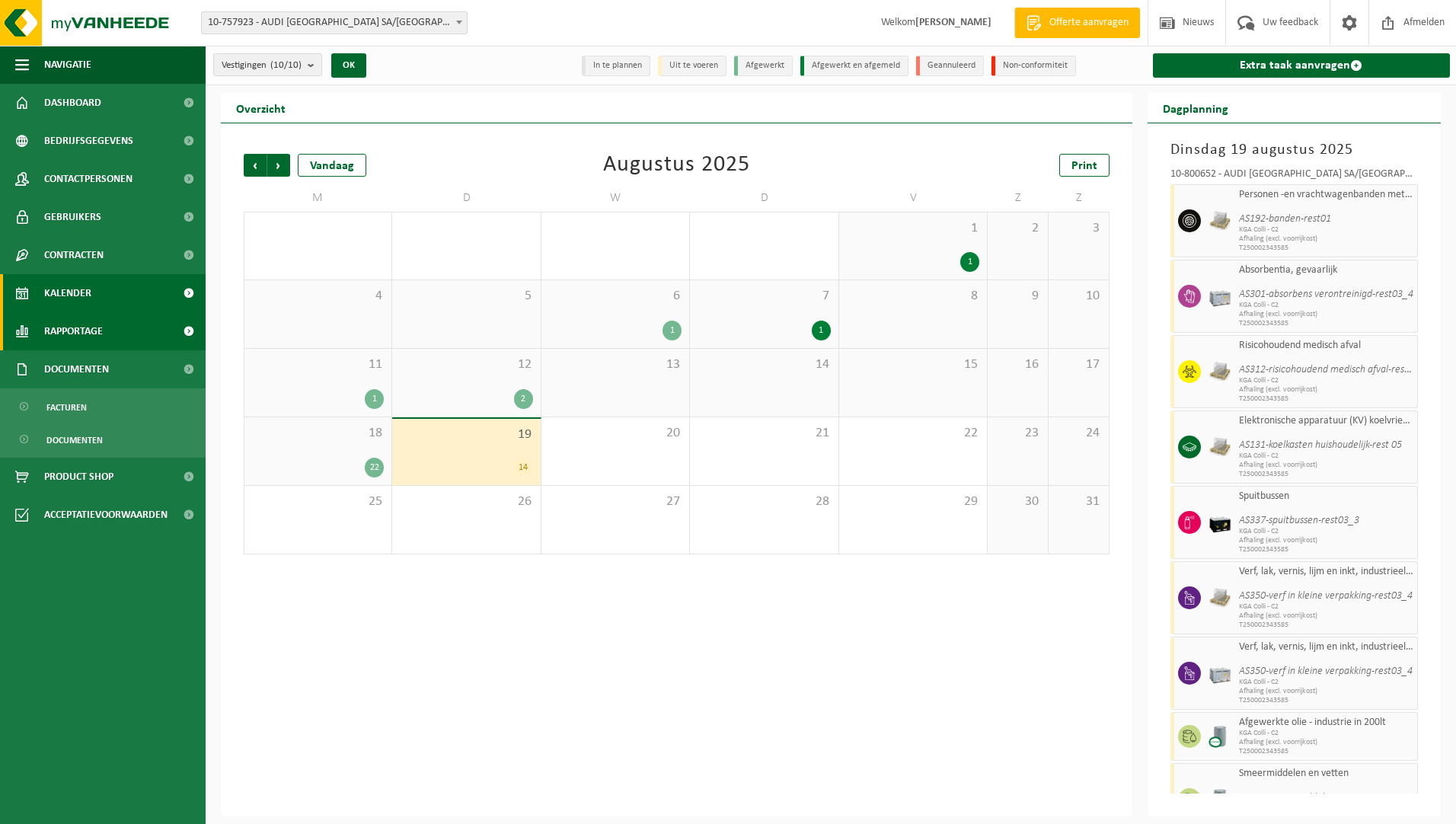
click at [188, 327] on span at bounding box center [188, 331] width 34 height 38
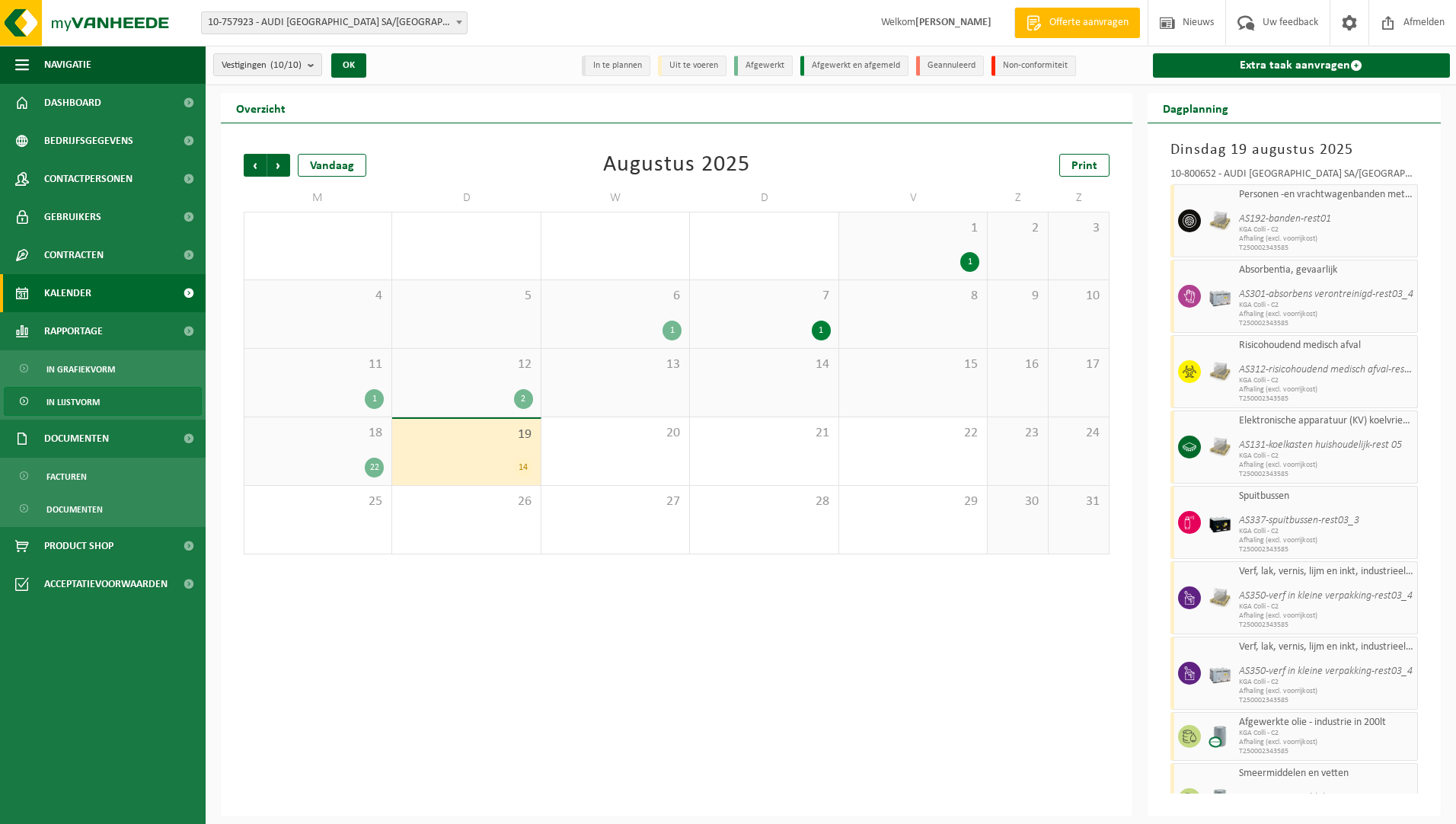
click at [90, 397] on span "In lijstvorm" at bounding box center [74, 402] width 53 height 29
